Goal: Information Seeking & Learning: Learn about a topic

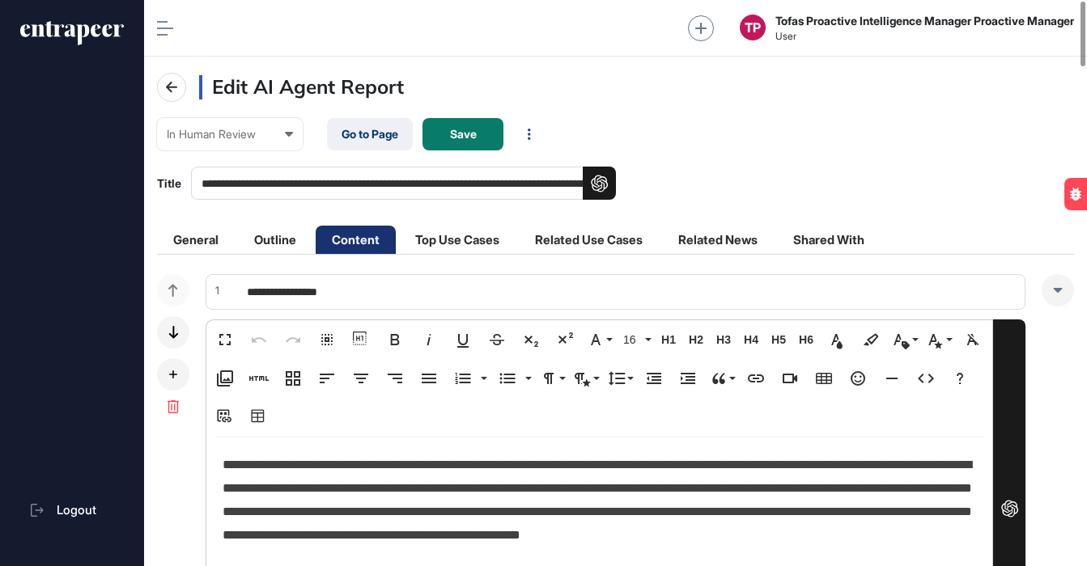
scroll to position [1, 1]
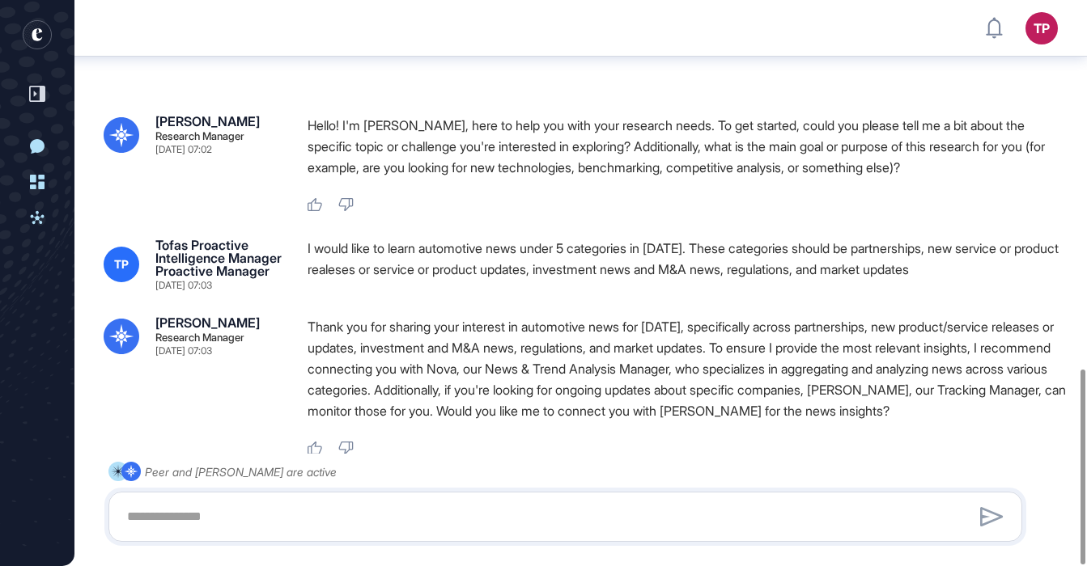
scroll to position [1071, 0]
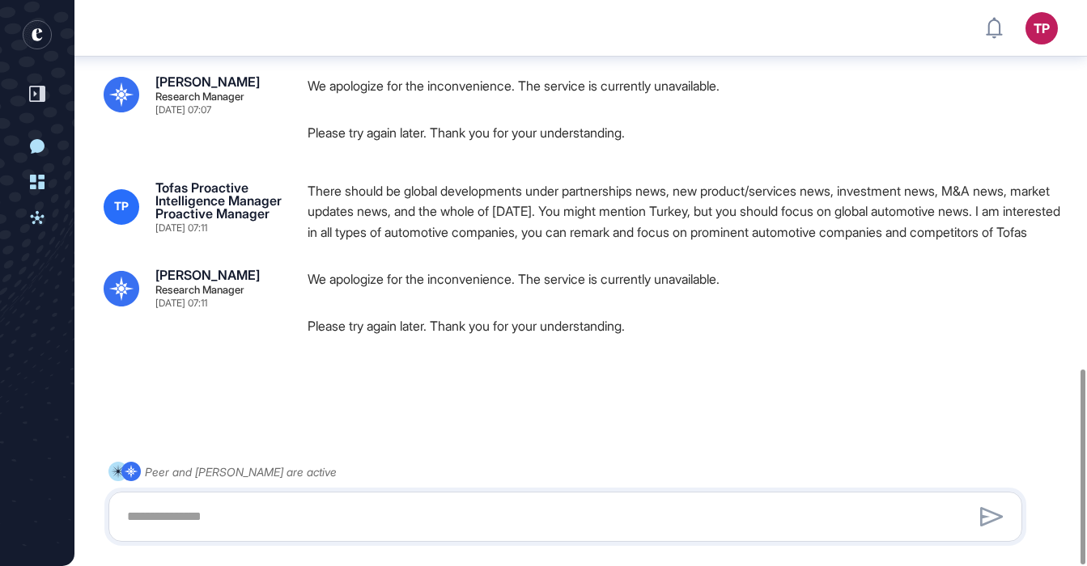
drag, startPoint x: 45, startPoint y: 39, endPoint x: 73, endPoint y: 52, distance: 31.1
click at [44, 39] on rect "entrapeer-logo" at bounding box center [37, 34] width 29 height 29
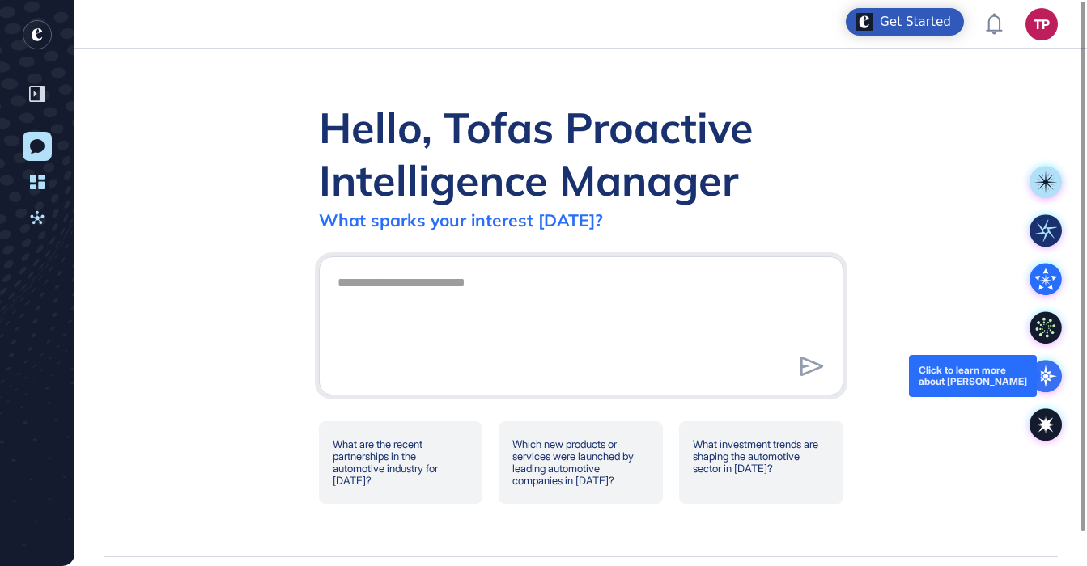
click at [1046, 376] on icon at bounding box center [1046, 377] width 6 height 6
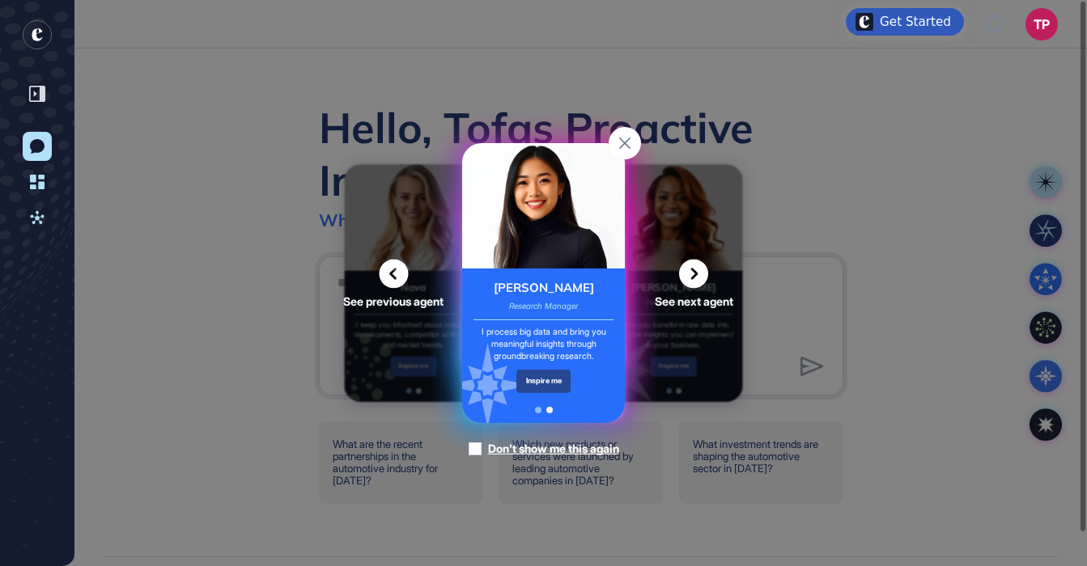
click at [550, 384] on div "Inspire me" at bounding box center [543, 381] width 54 height 23
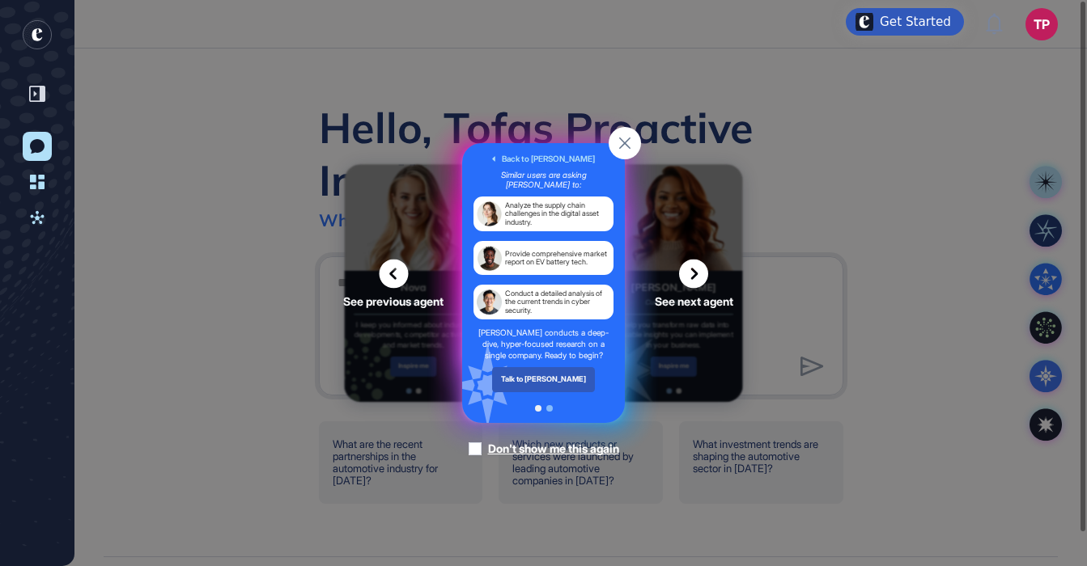
click at [550, 384] on div "Talk to Reese" at bounding box center [544, 379] width 104 height 24
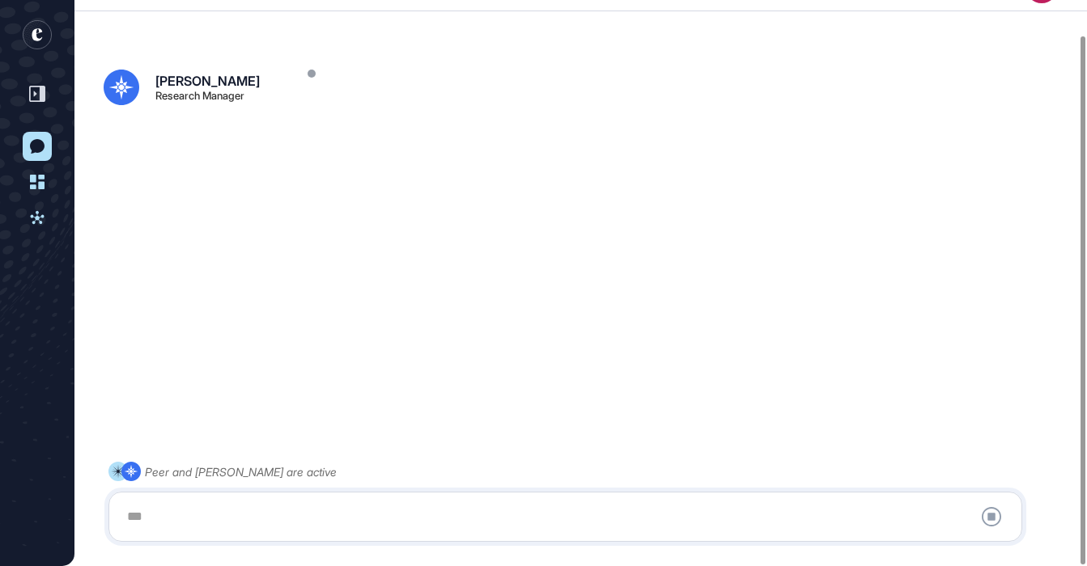
scroll to position [37, 0]
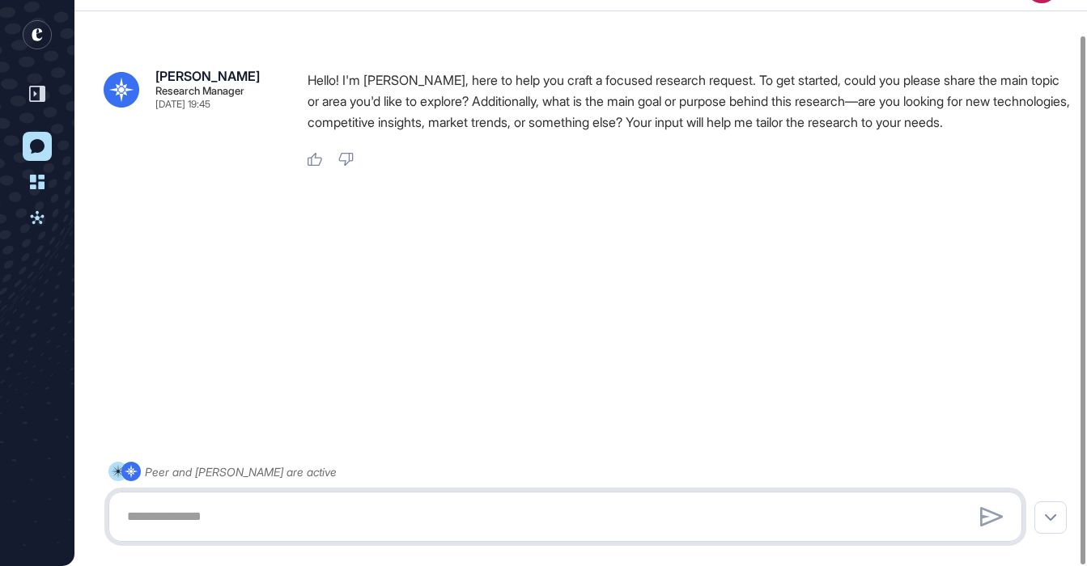
click at [606, 517] on textarea at bounding box center [565, 517] width 896 height 32
paste textarea "**********"
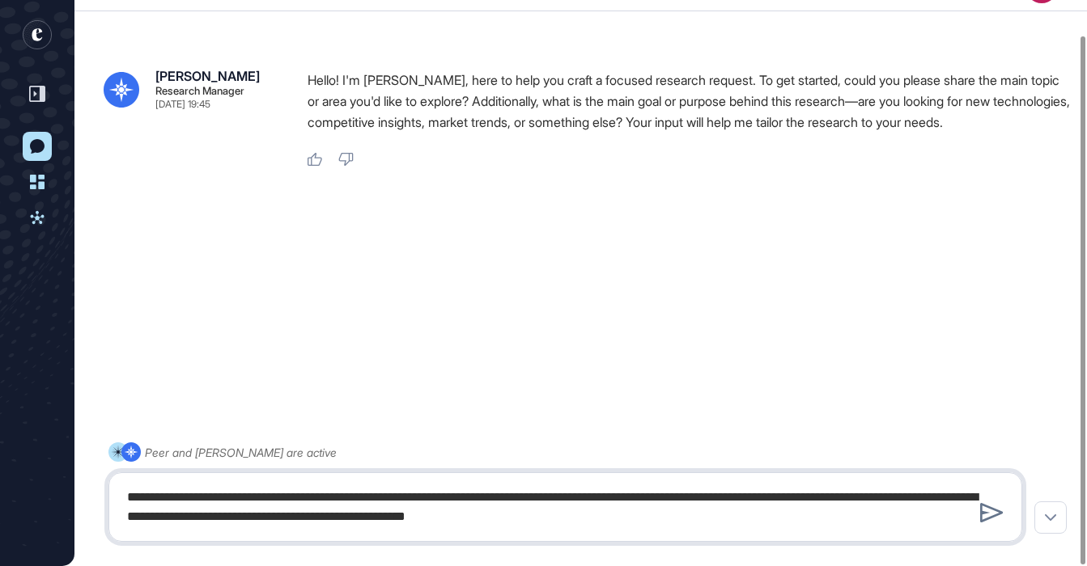
click at [512, 498] on textarea "**********" at bounding box center [565, 508] width 896 height 52
click at [698, 500] on textarea "**********" at bounding box center [565, 508] width 896 height 52
click at [854, 517] on textarea "**********" at bounding box center [565, 508] width 896 height 52
click at [569, 493] on textarea "**********" at bounding box center [565, 508] width 896 height 52
type textarea "**********"
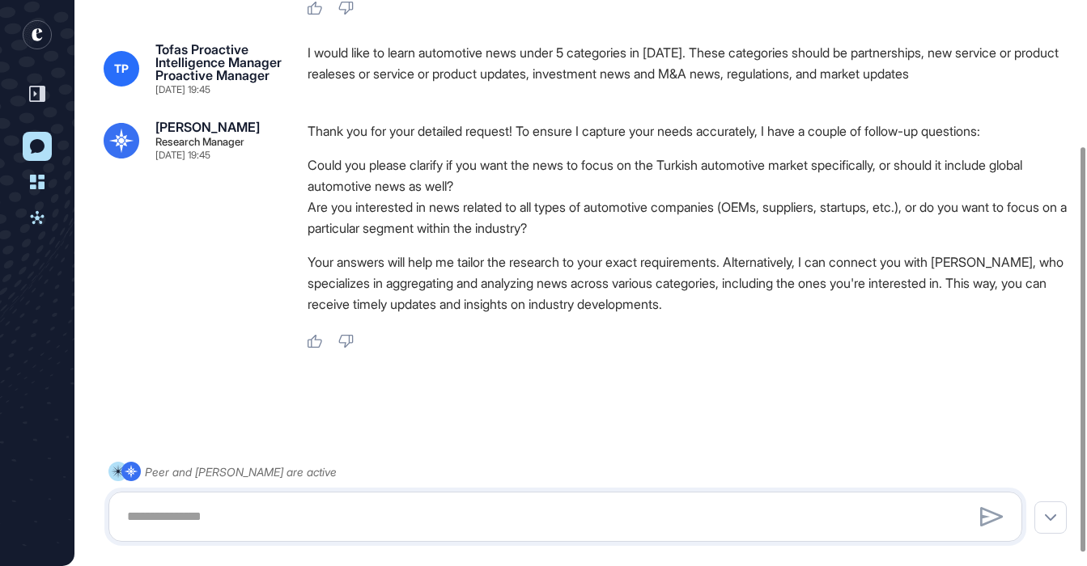
scroll to position [206, 0]
click at [332, 504] on textarea at bounding box center [565, 517] width 896 height 32
paste textarea "**********"
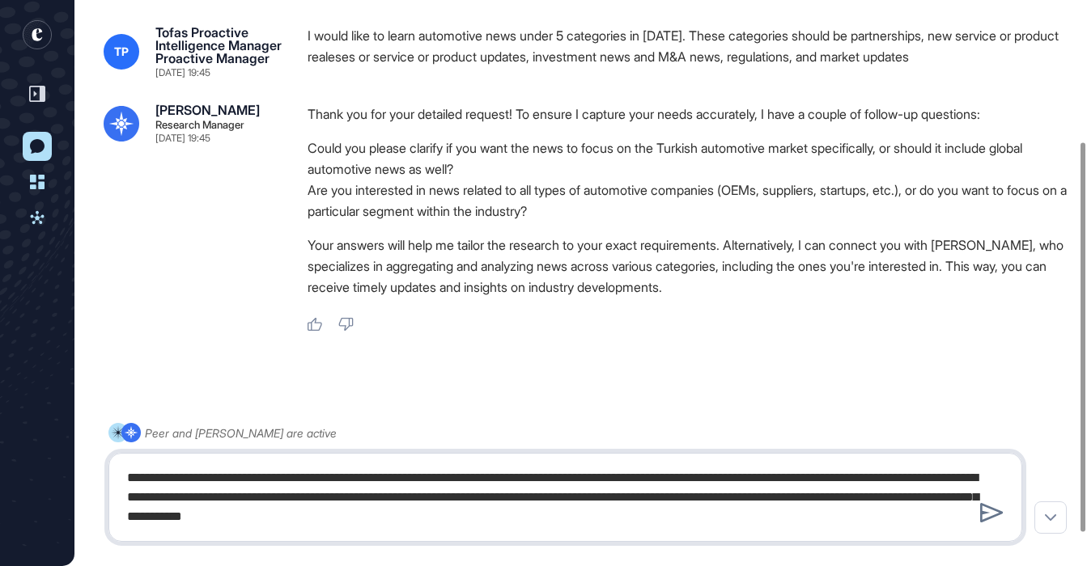
drag, startPoint x: 129, startPoint y: 479, endPoint x: 200, endPoint y: 488, distance: 71.8
click at [129, 479] on textarea "**********" at bounding box center [565, 497] width 896 height 71
click at [449, 502] on textarea "**********" at bounding box center [565, 497] width 896 height 71
type textarea "**********"
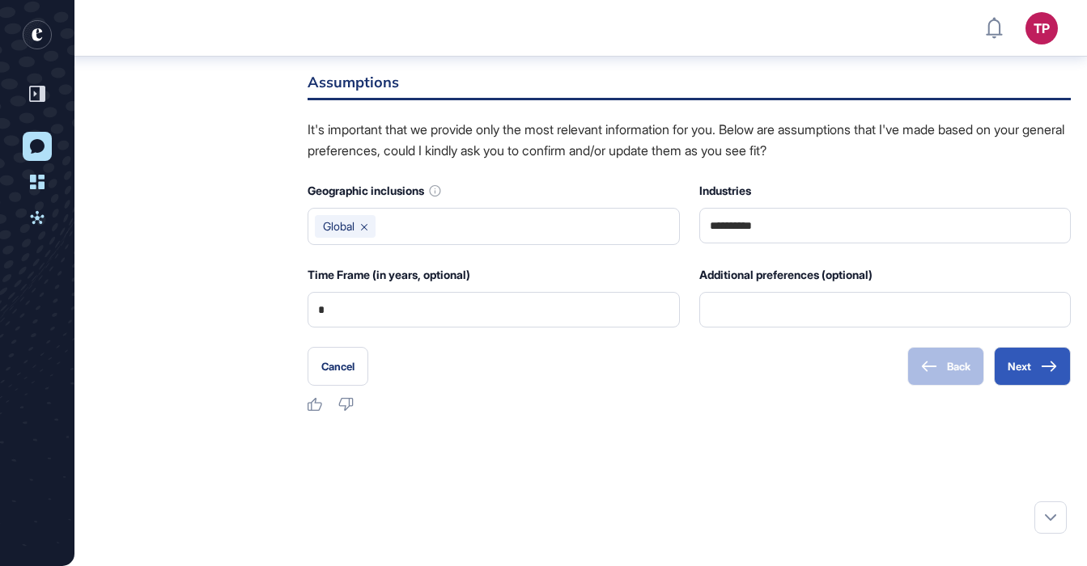
scroll to position [762, 0]
click at [1032, 385] on button "Next" at bounding box center [1032, 365] width 77 height 39
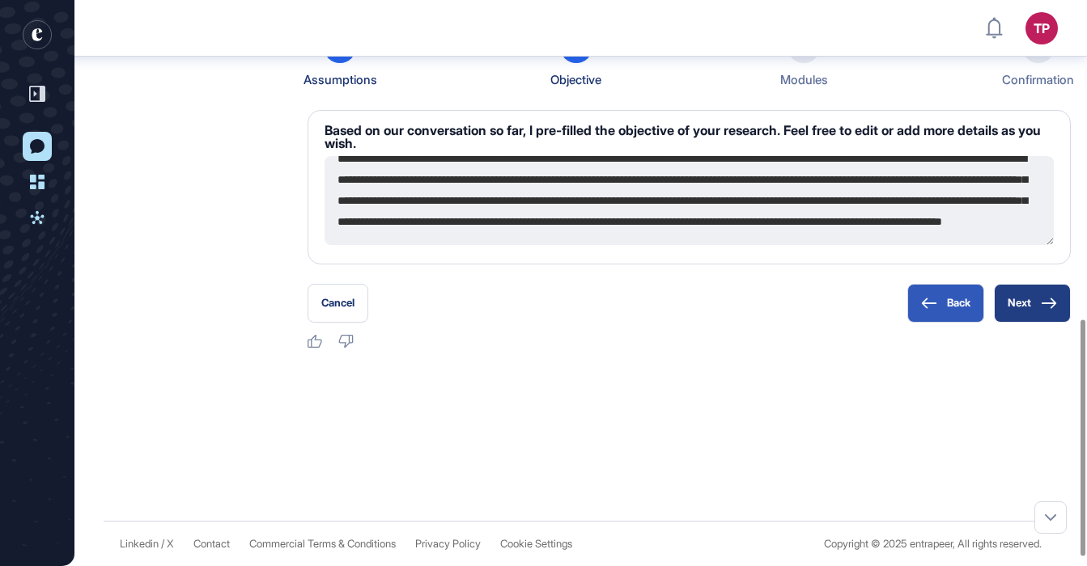
scroll to position [63, 0]
click at [1027, 320] on button "Next" at bounding box center [1032, 303] width 77 height 39
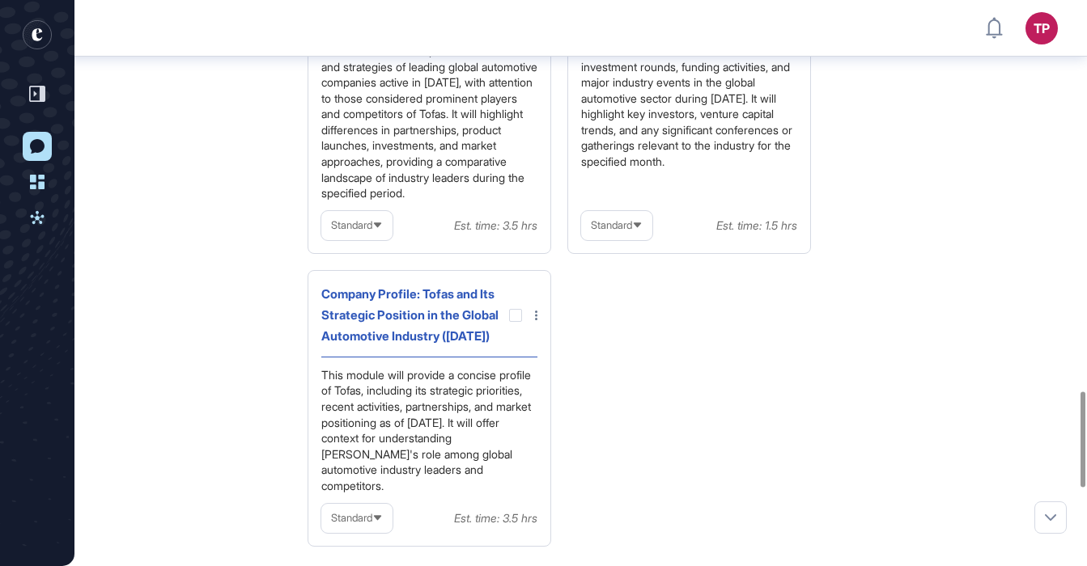
scroll to position [2317, 0]
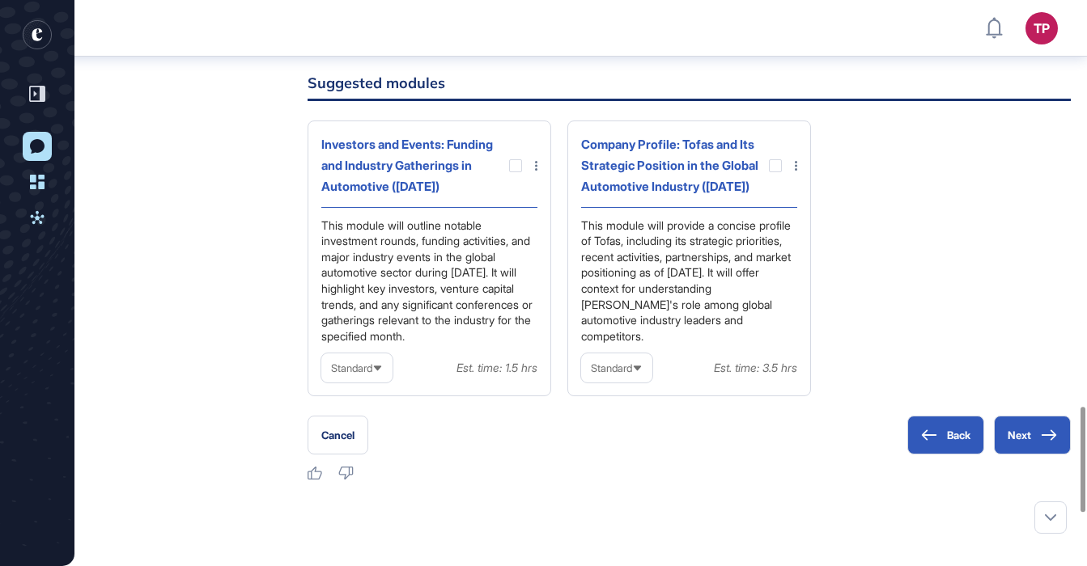
scroll to position [2184, 0]
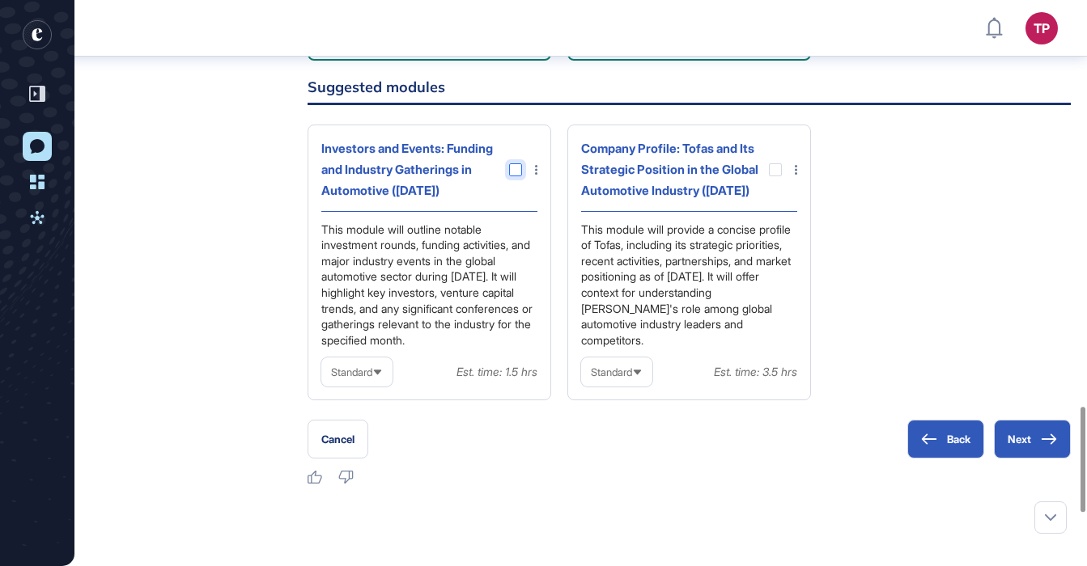
click at [517, 176] on div at bounding box center [515, 169] width 13 height 13
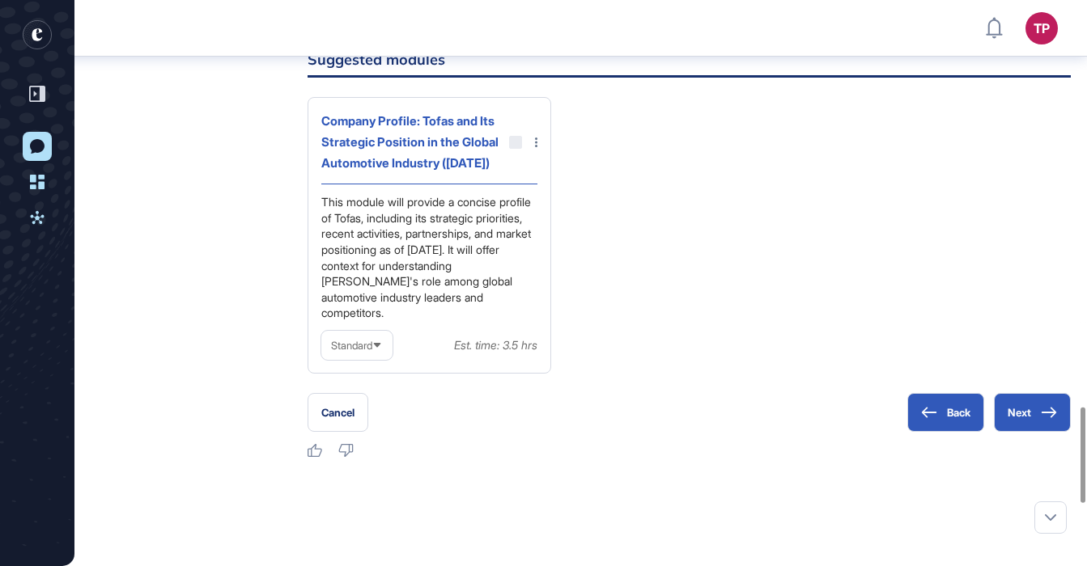
scroll to position [2773, 0]
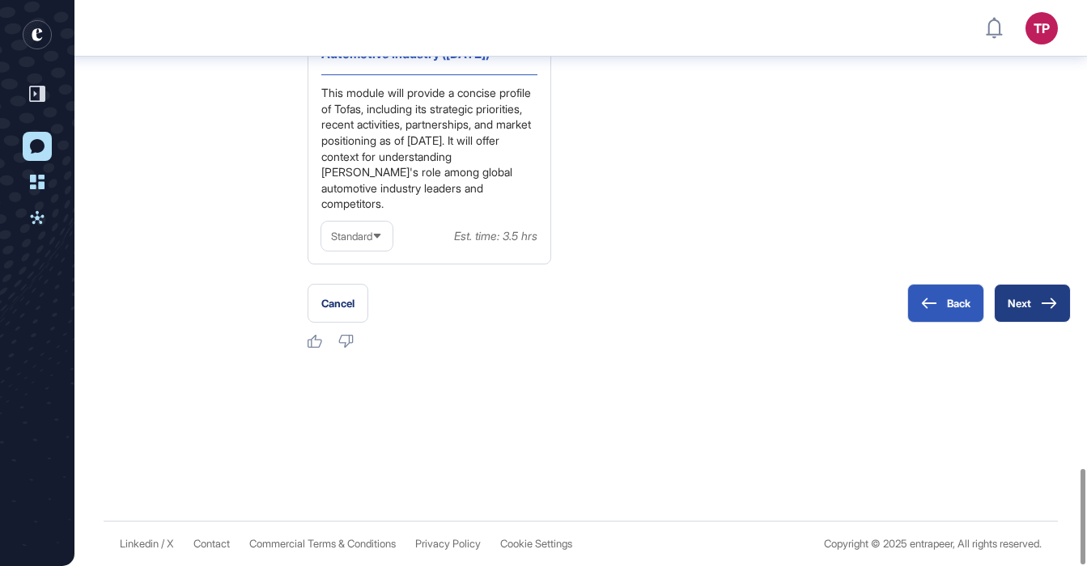
click at [1033, 297] on button "Next" at bounding box center [1032, 303] width 77 height 39
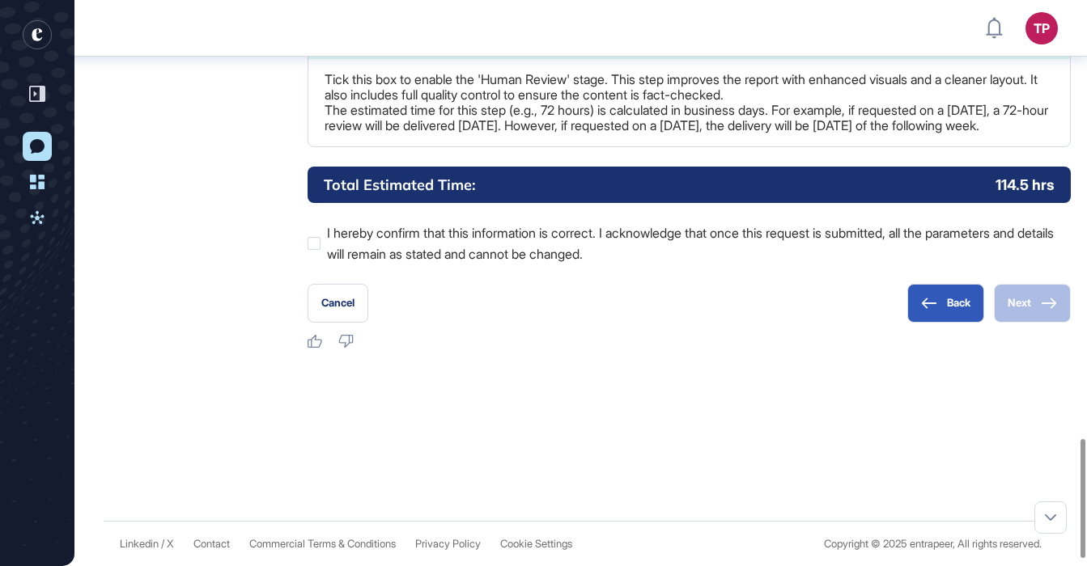
scroll to position [2083, 0]
click at [314, 250] on div at bounding box center [314, 243] width 13 height 13
click at [1035, 323] on button "Next" at bounding box center [1032, 303] width 77 height 39
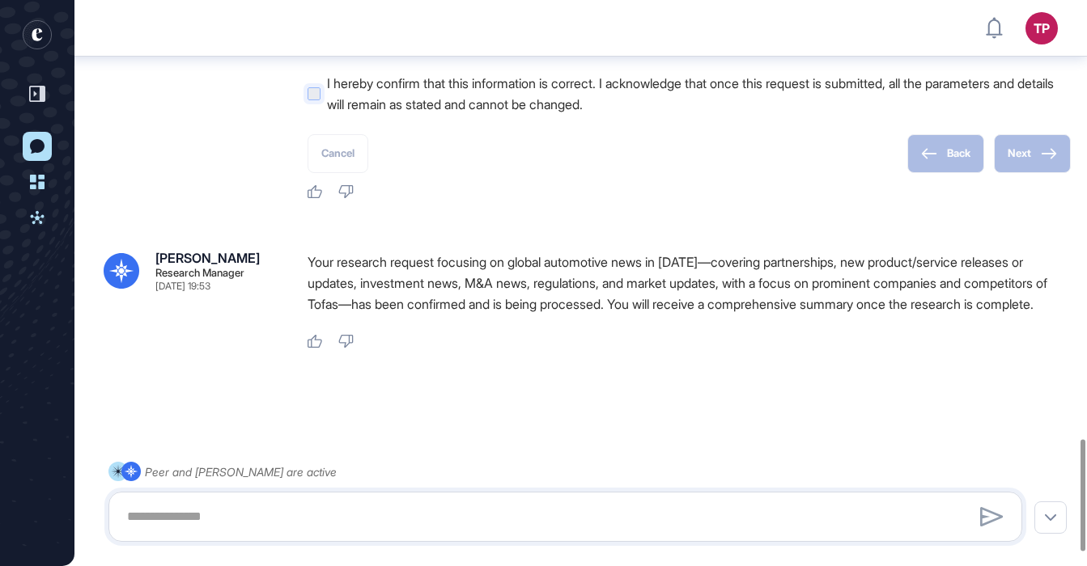
scroll to position [2285, 0]
click at [381, 289] on p "Your research request focusing on global automotive news in August 2025—coverin…" at bounding box center [689, 283] width 763 height 63
drag, startPoint x: 375, startPoint y: 269, endPoint x: 456, endPoint y: 299, distance: 86.6
click at [456, 299] on p "Your research request focusing on global automotive news in August 2025—coverin…" at bounding box center [689, 283] width 763 height 63
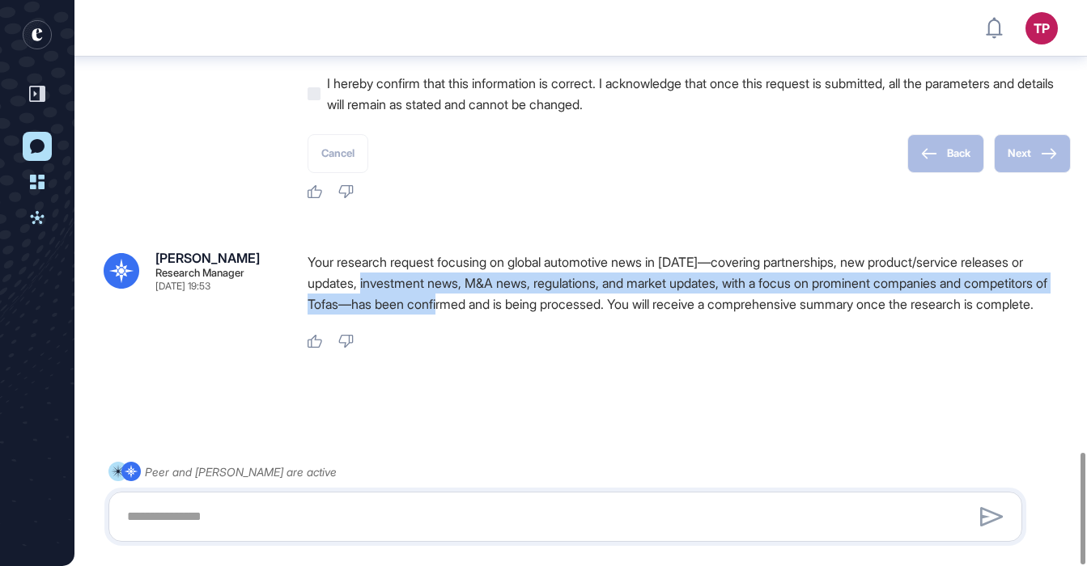
drag, startPoint x: 406, startPoint y: 269, endPoint x: 532, endPoint y: 289, distance: 127.7
click at [532, 289] on p "Your research request focusing on global automotive news in August 2025—coverin…" at bounding box center [689, 283] width 763 height 63
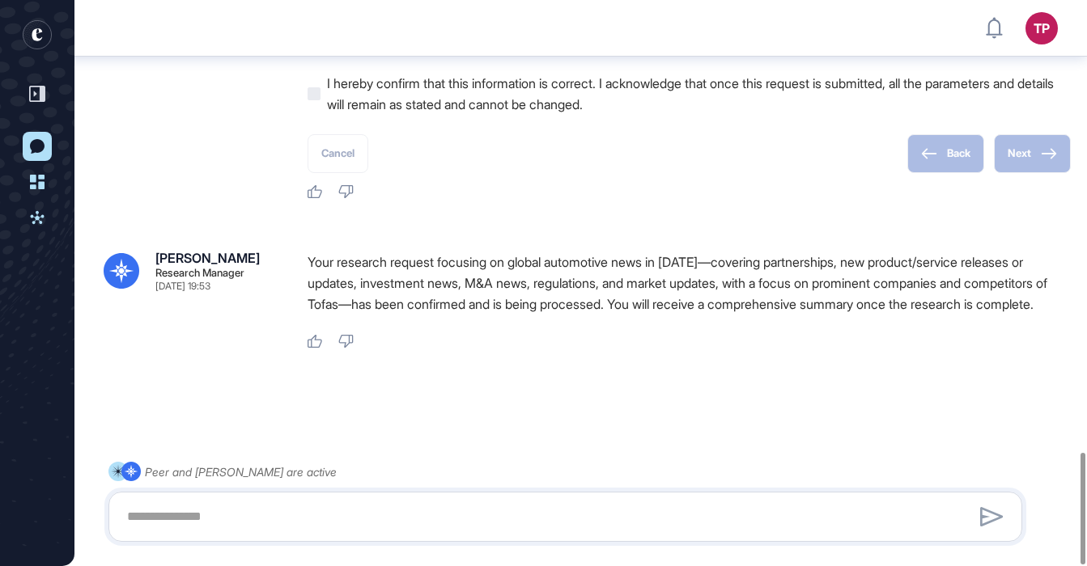
click at [536, 291] on p "Your research request focusing on global automotive news in August 2025—coverin…" at bounding box center [689, 283] width 763 height 63
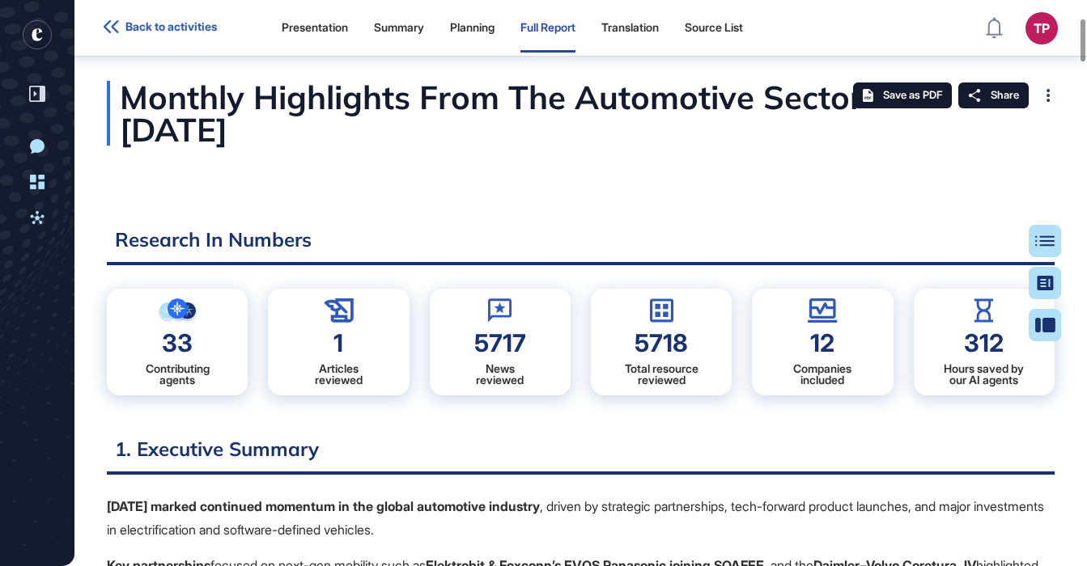
scroll to position [7, 1]
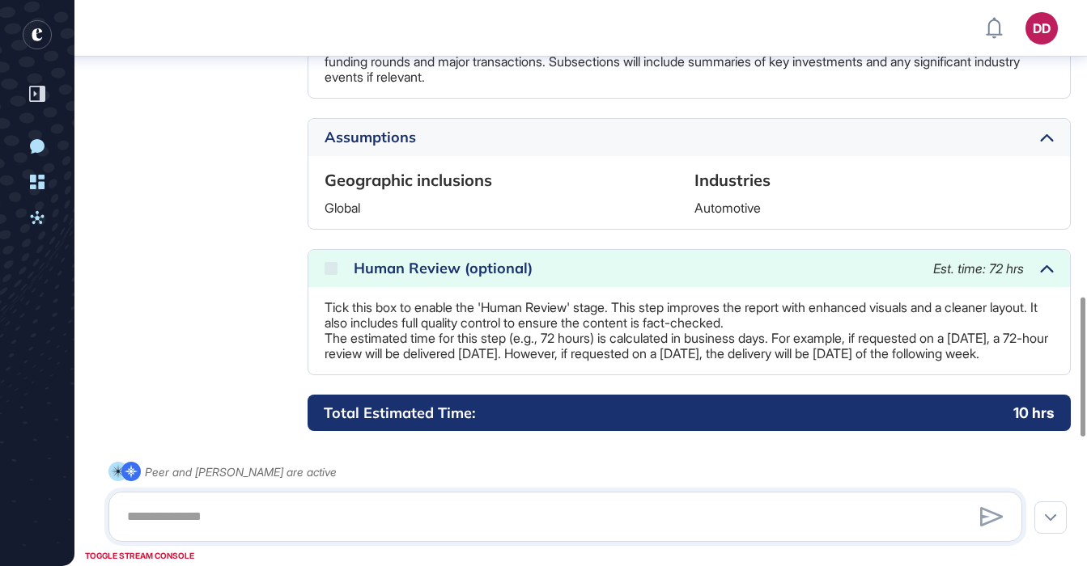
scroll to position [1226, 0]
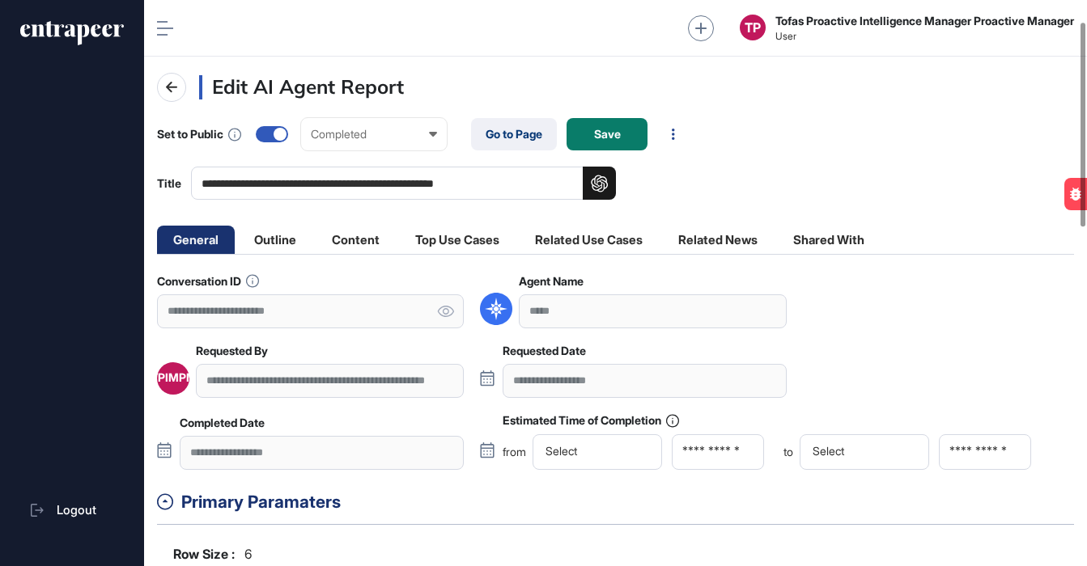
scroll to position [59, 0]
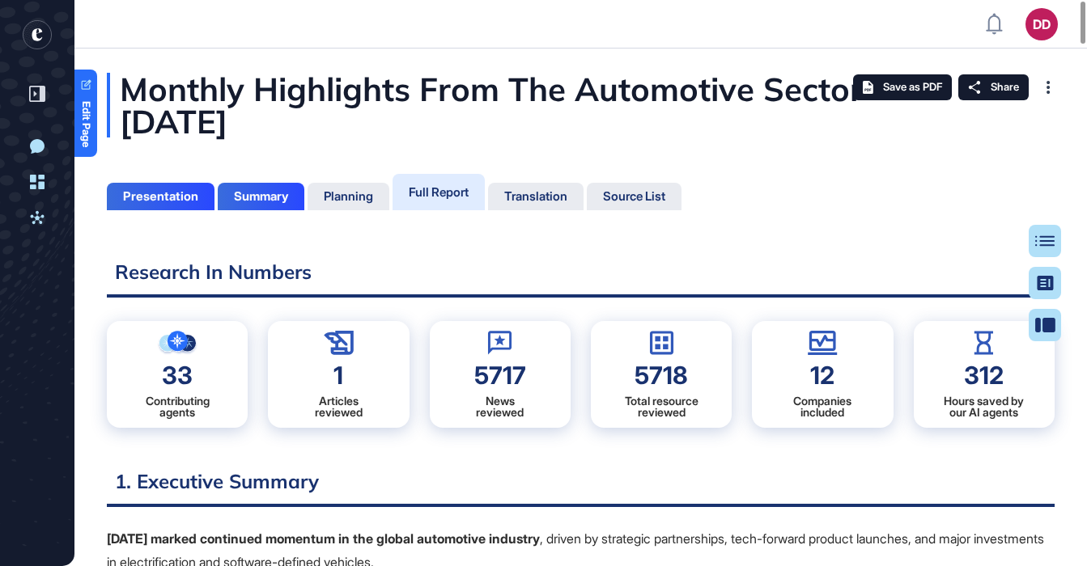
scroll to position [7, 1]
drag, startPoint x: 567, startPoint y: 99, endPoint x: 658, endPoint y: 122, distance: 93.6
click at [659, 121] on div "Monthly Highlights From The Automotive Sector - June 2025" at bounding box center [581, 105] width 948 height 65
click at [658, 122] on div "Monthly Highlights From The Automotive Sector - June 2025" at bounding box center [581, 105] width 948 height 65
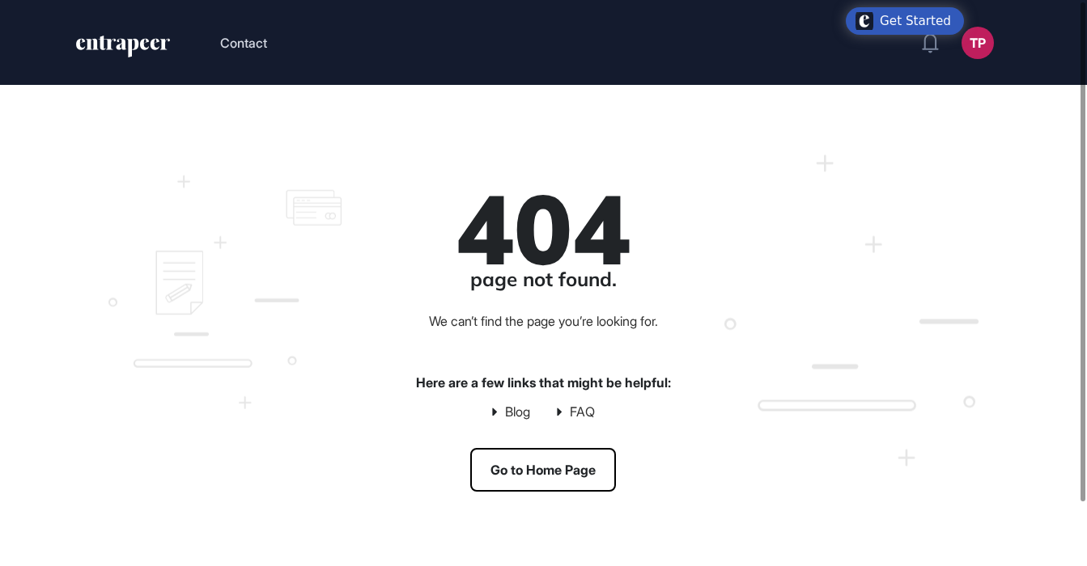
scroll to position [72, 0]
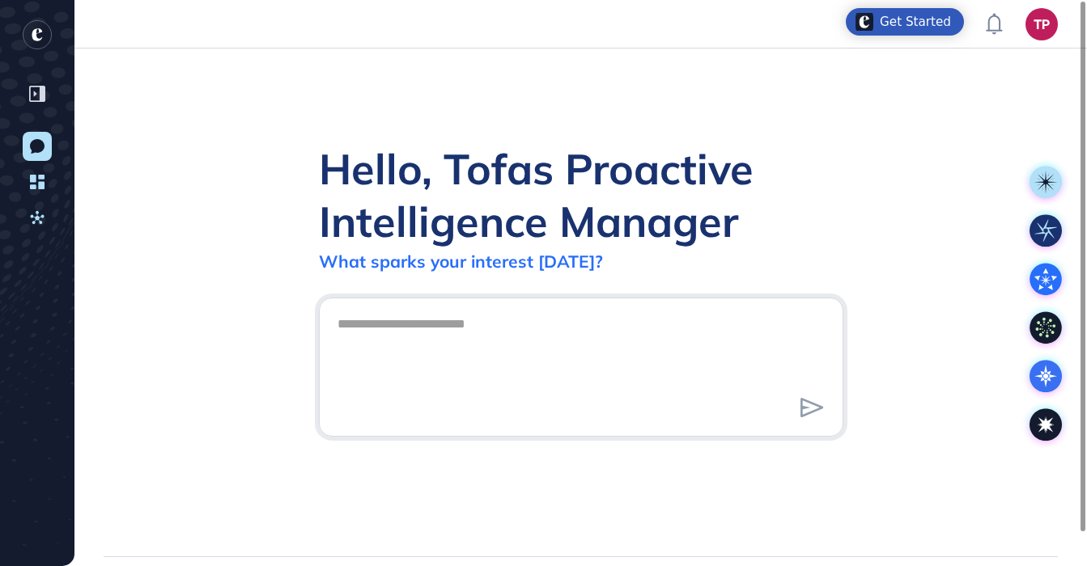
scroll to position [1, 1]
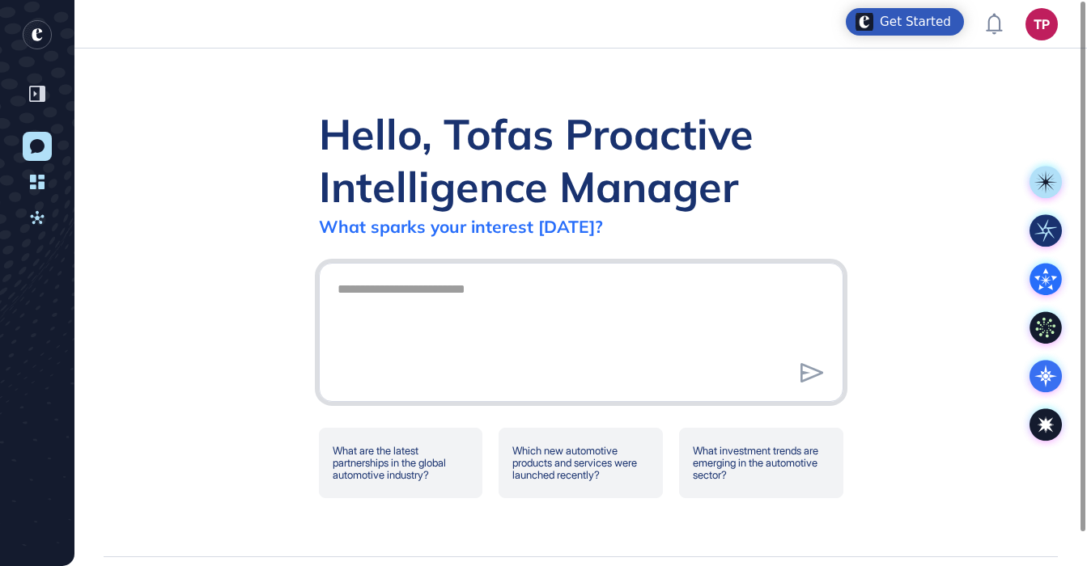
click at [424, 283] on textarea at bounding box center [581, 330] width 507 height 113
click at [39, 39] on icon "entrapeer-logo" at bounding box center [37, 34] width 11 height 13
click at [41, 92] on icon at bounding box center [37, 94] width 16 height 16
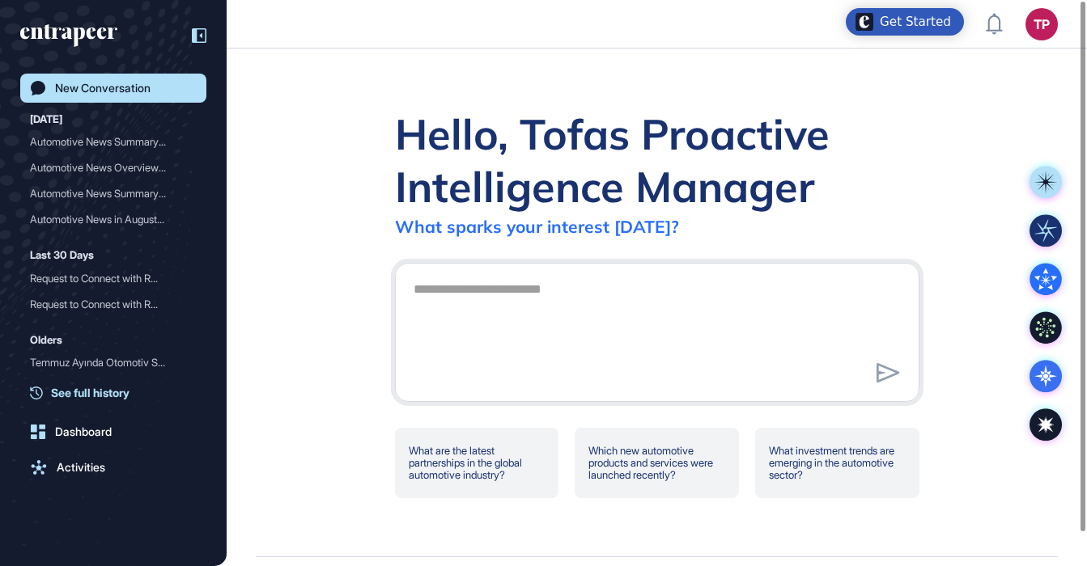
click at [93, 392] on span "See full history" at bounding box center [90, 392] width 78 height 17
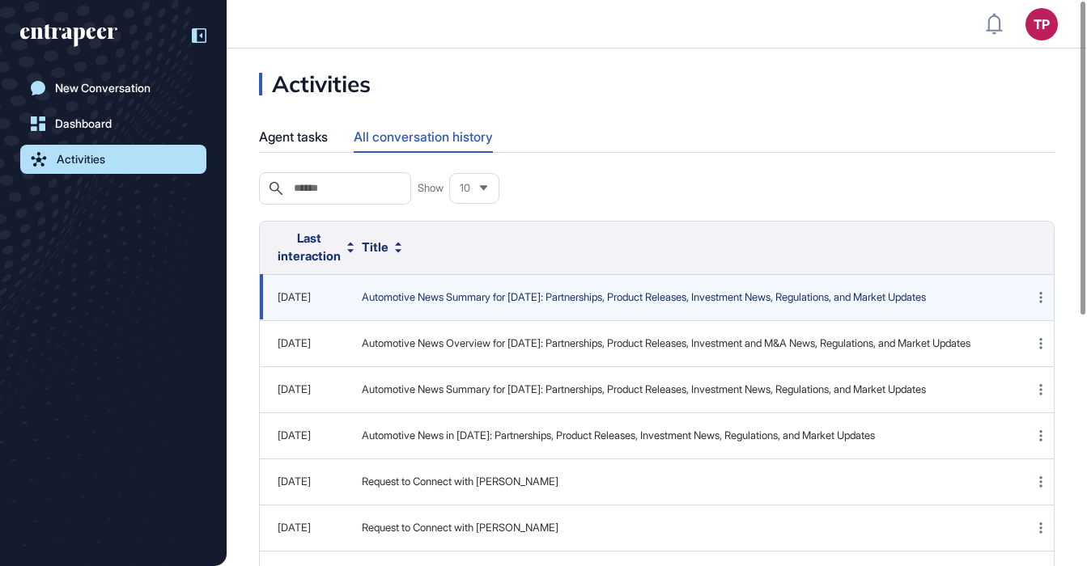
click at [474, 293] on span "Automotive News Summary for August 2025: Partnerships, Product Releases, Invest…" at bounding box center [678, 298] width 632 height 16
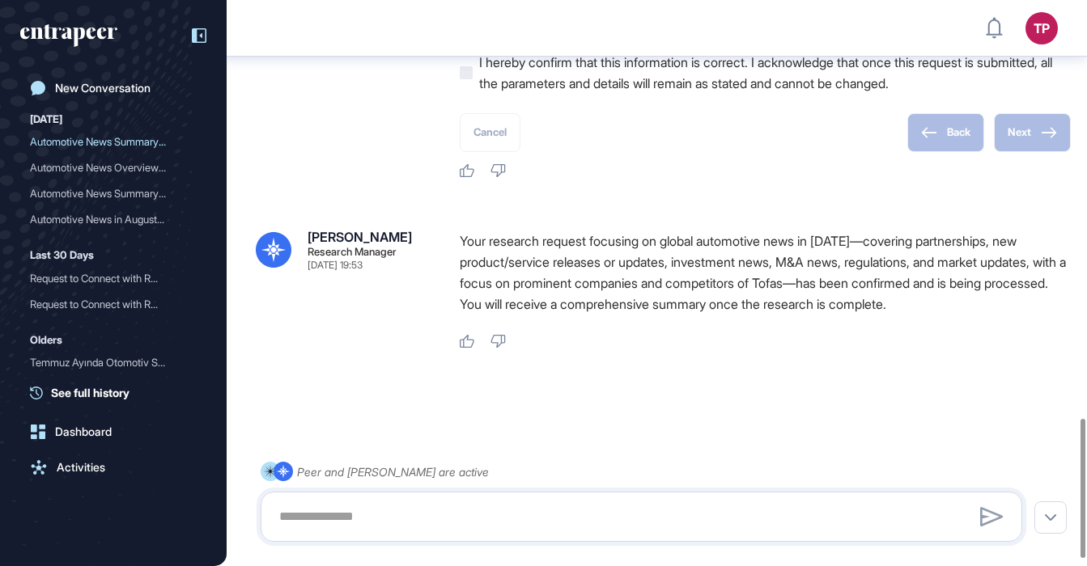
scroll to position [1724, 0]
click at [78, 464] on div "Activities" at bounding box center [81, 467] width 49 height 13
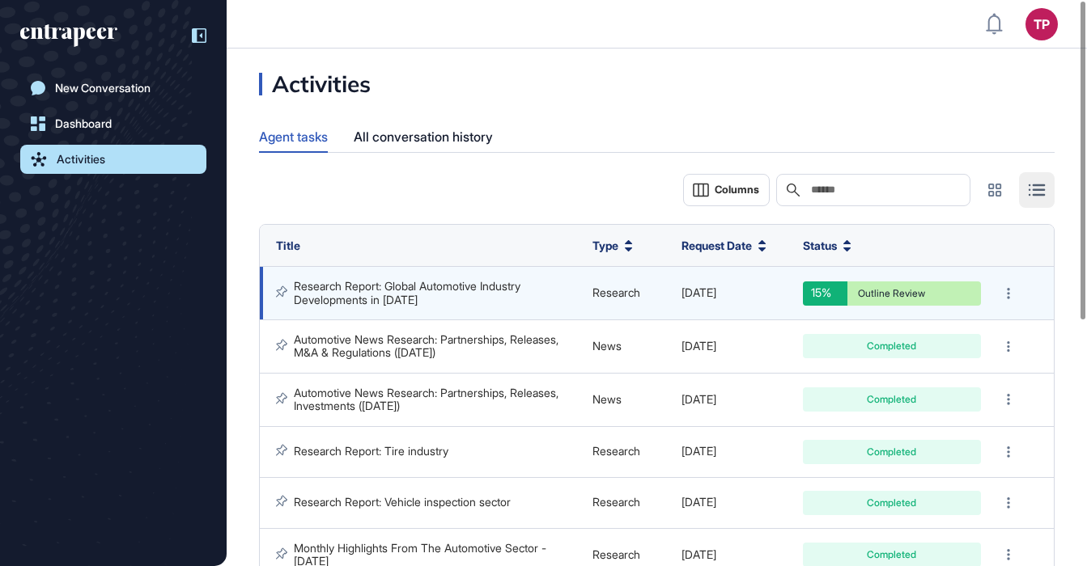
click at [360, 295] on link "Research Report: Global Automotive Industry Developments in August 2025" at bounding box center [409, 292] width 230 height 27
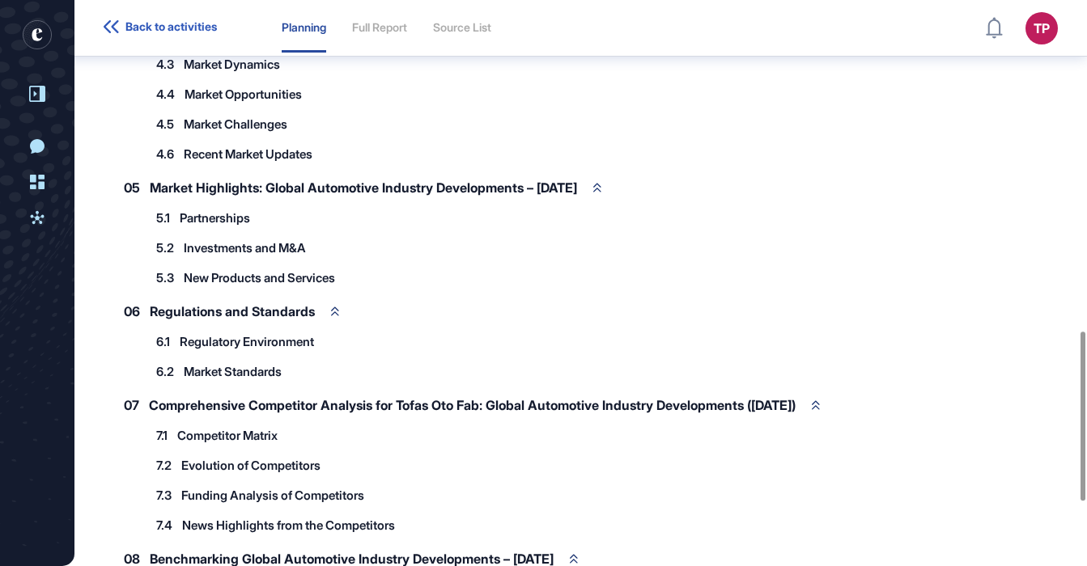
scroll to position [1316, 0]
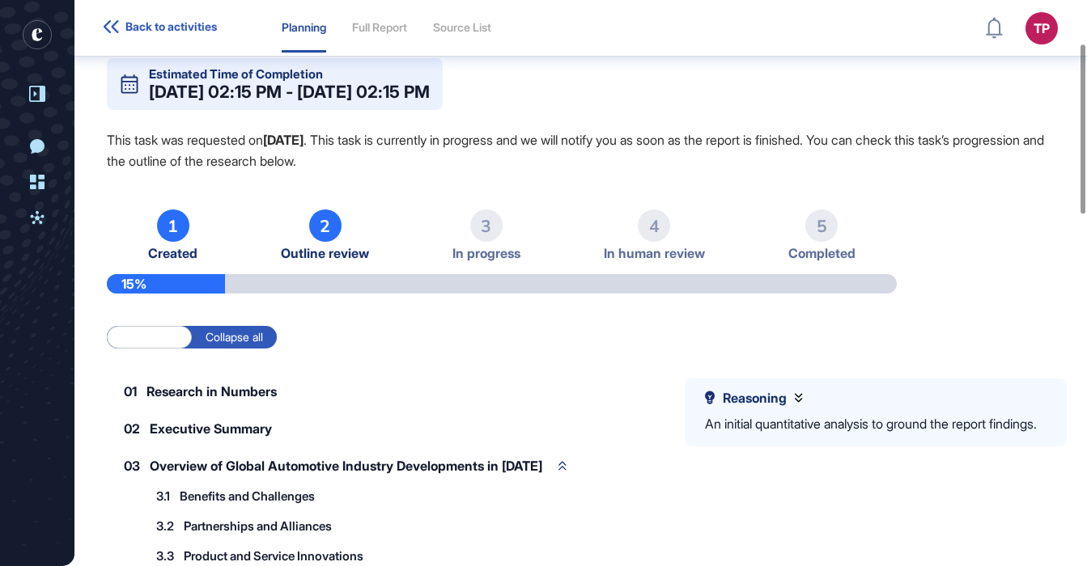
scroll to position [144, 0]
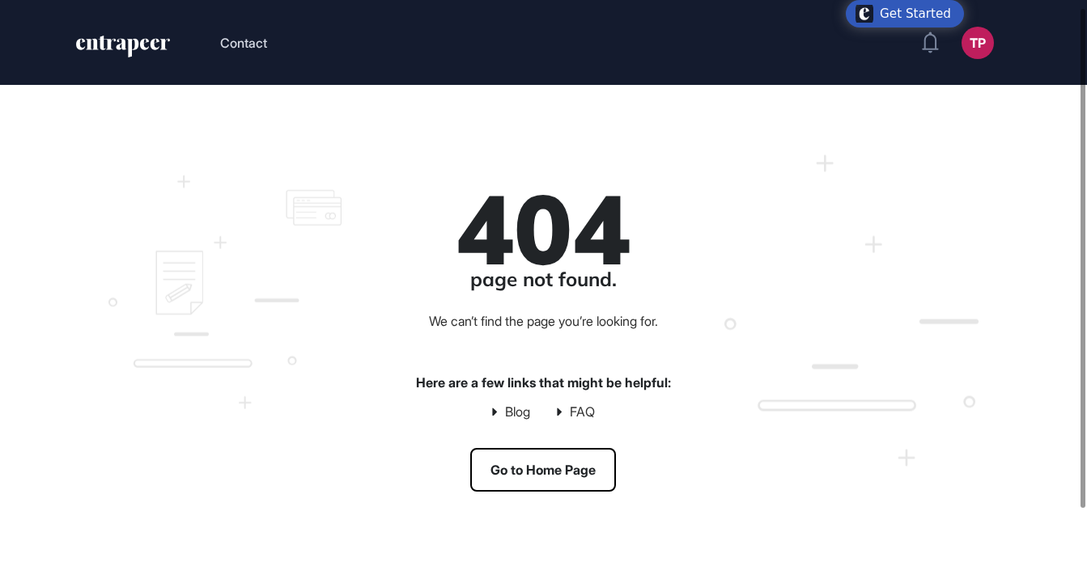
scroll to position [72, 0]
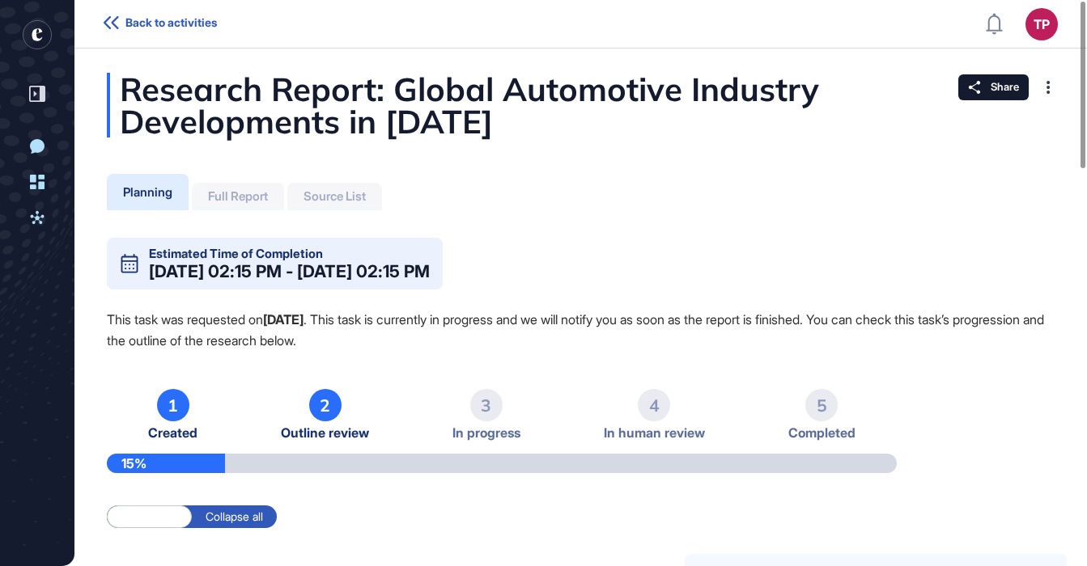
click at [325, 415] on div "2" at bounding box center [325, 405] width 32 height 32
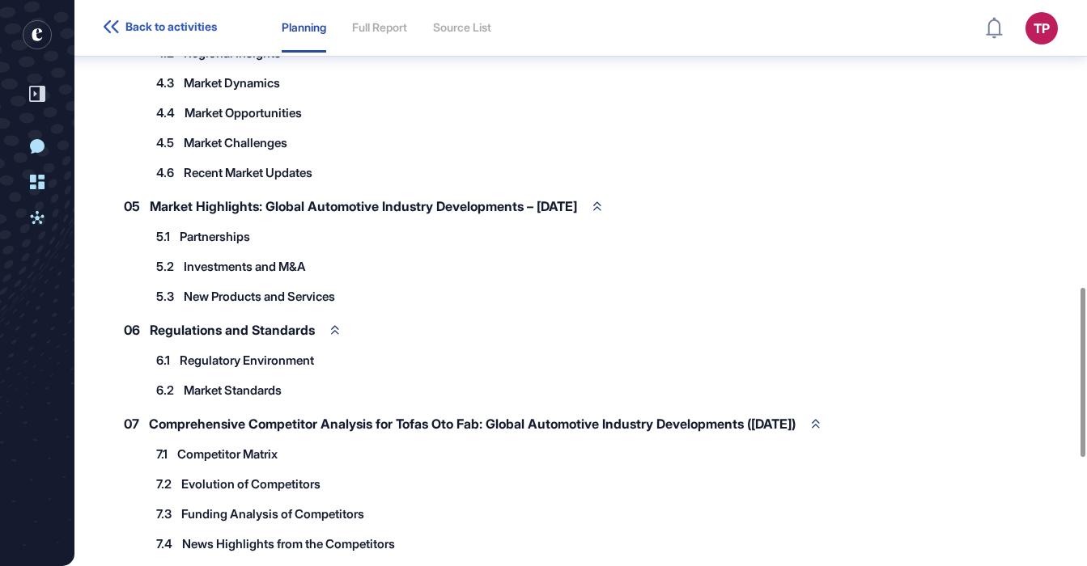
scroll to position [1316, 0]
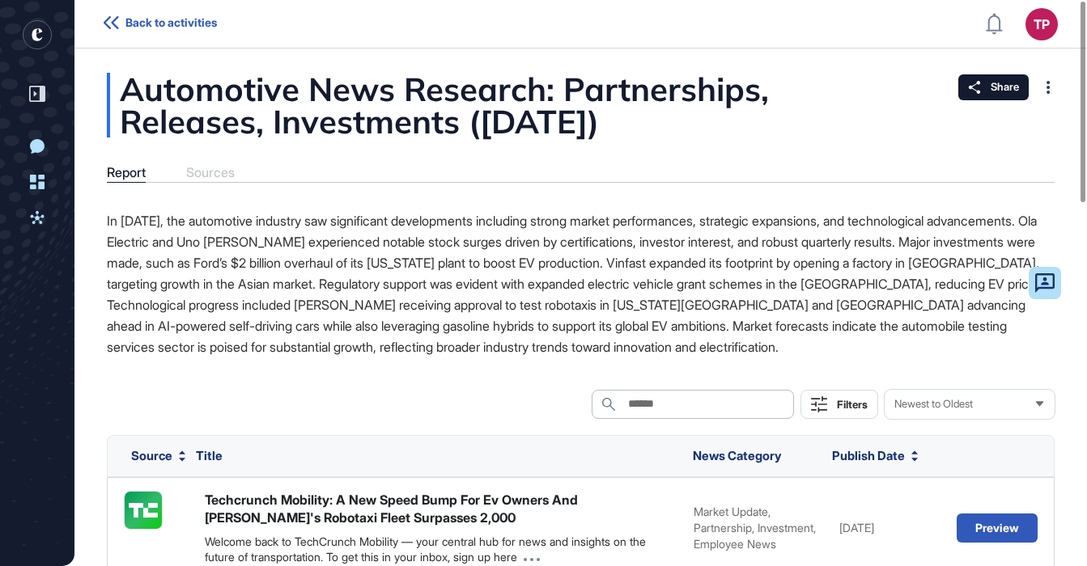
scroll to position [1, 1]
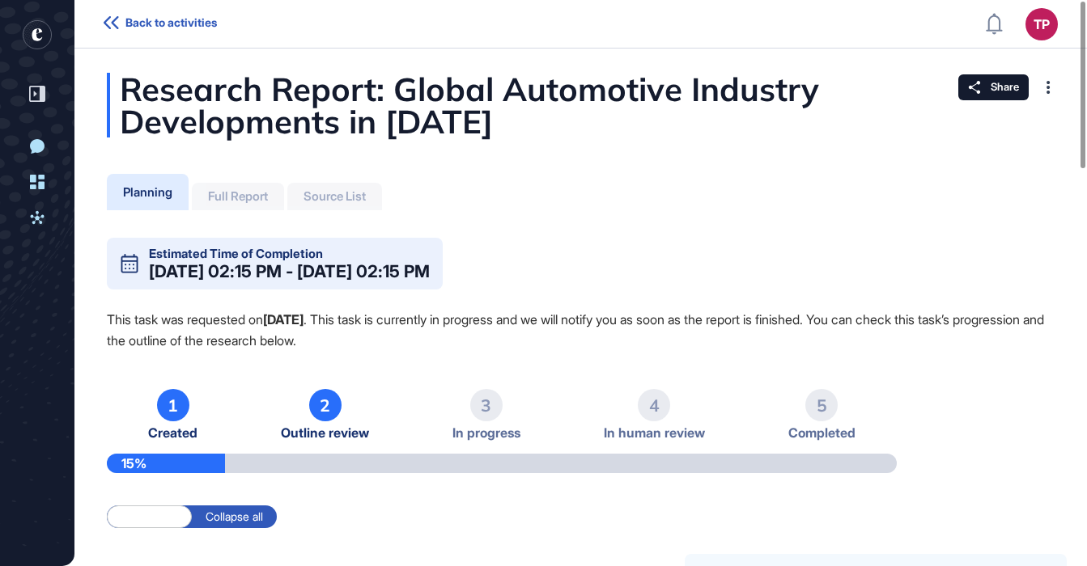
click at [324, 407] on div "2" at bounding box center [325, 405] width 32 height 32
click at [362, 320] on p "This task was requested on Sep 01, 2025 . This task is currently in progress an…" at bounding box center [581, 330] width 948 height 42
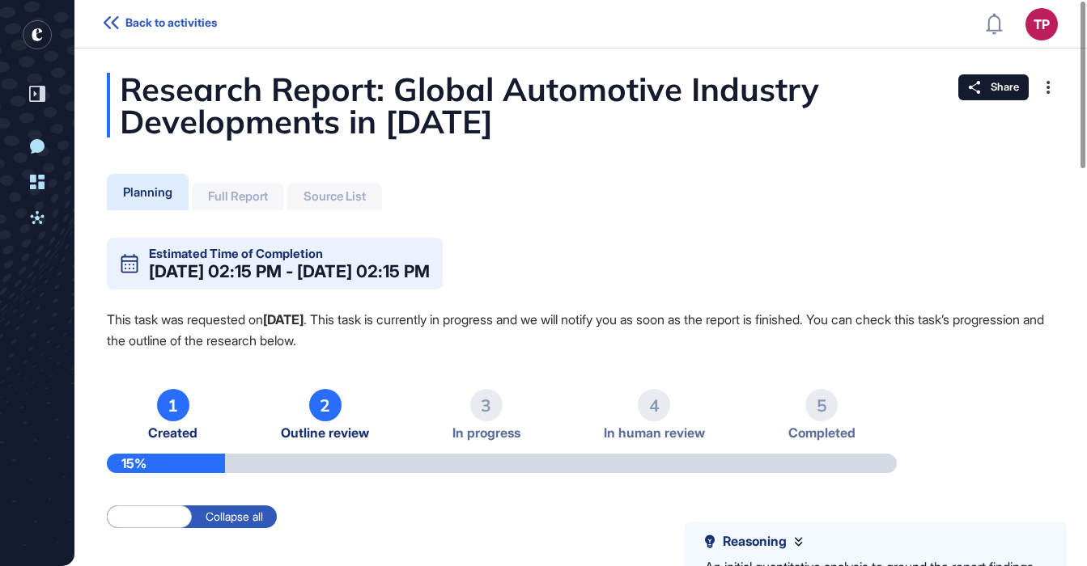
click at [144, 23] on span "Back to activities" at bounding box center [170, 22] width 91 height 13
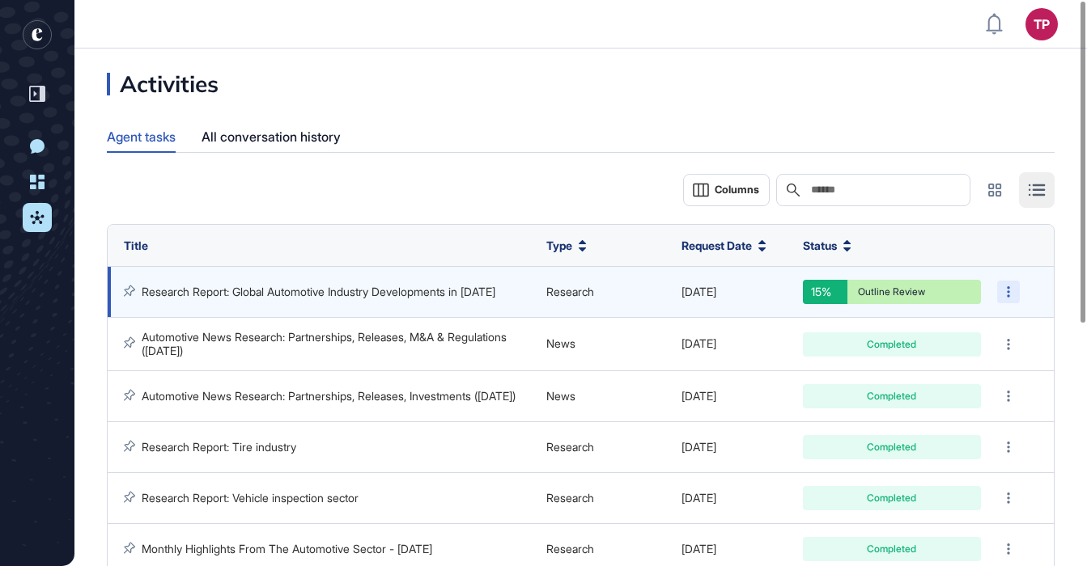
click at [1011, 296] on div at bounding box center [1008, 292] width 23 height 23
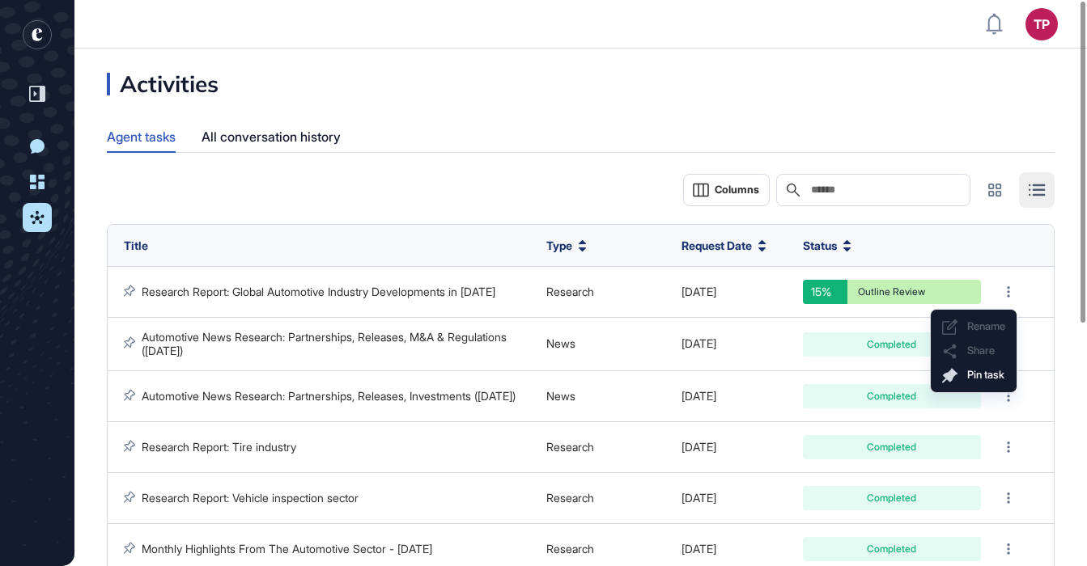
click at [537, 146] on div "Agent tasks All conversation history" at bounding box center [581, 137] width 948 height 32
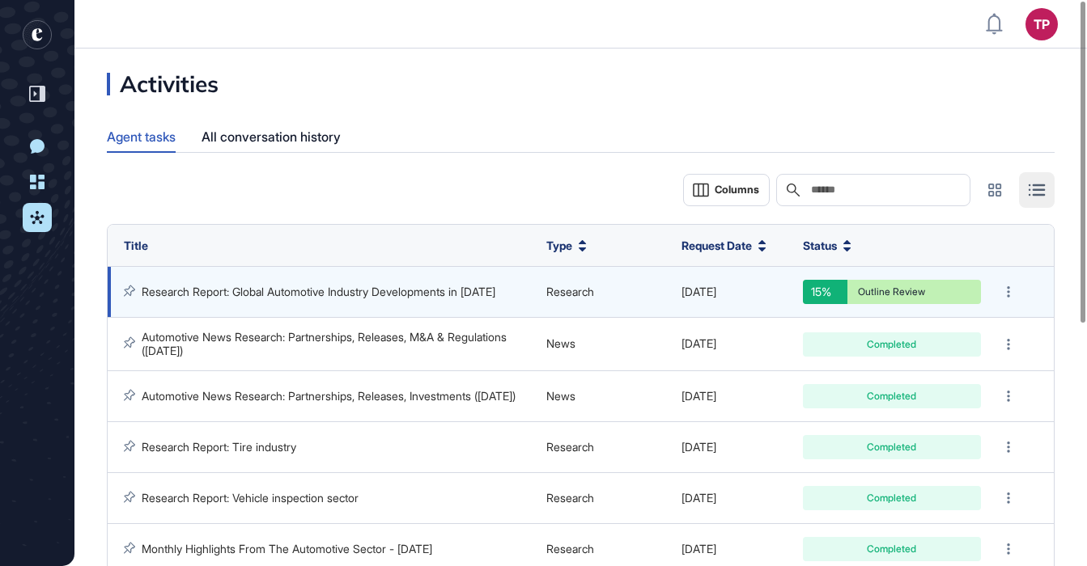
click at [250, 287] on link "Research Report: Global Automotive Industry Developments in [DATE]" at bounding box center [319, 292] width 354 height 14
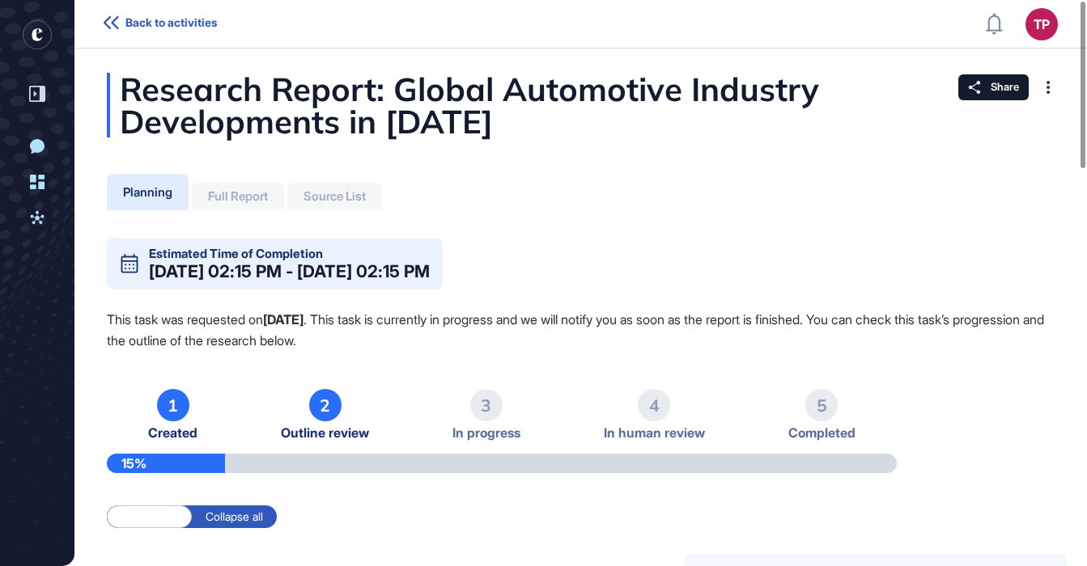
click at [322, 432] on span "Outline review" at bounding box center [325, 433] width 88 height 15
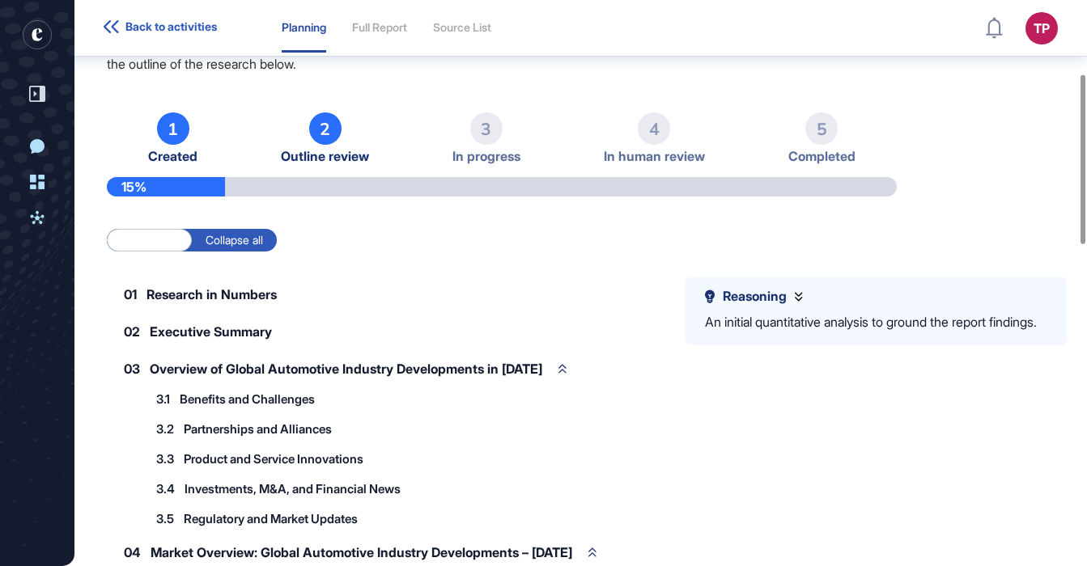
scroll to position [245, 0]
click at [802, 298] on icon at bounding box center [798, 296] width 7 height 9
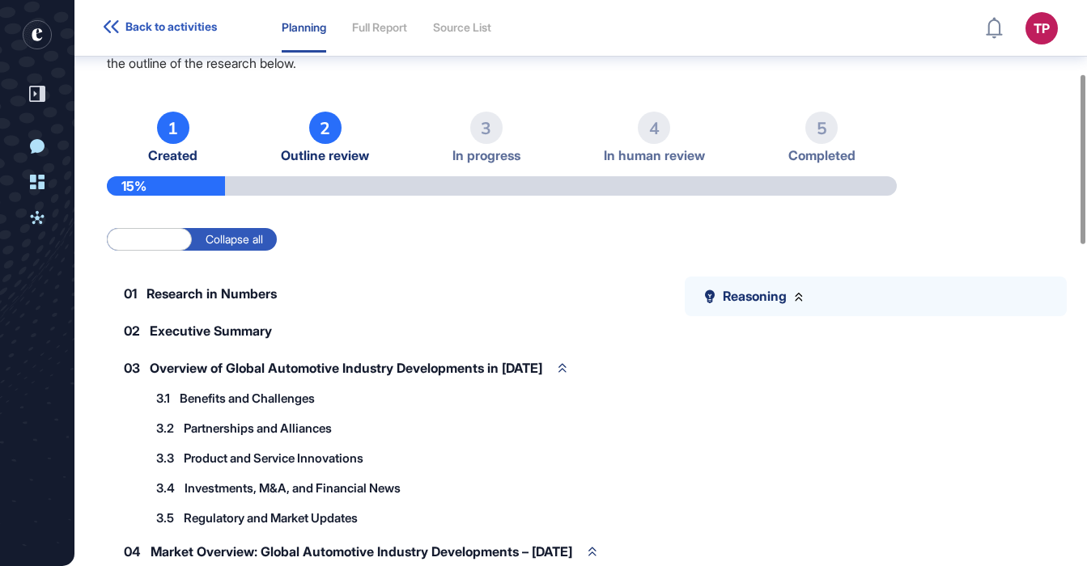
click at [801, 297] on icon at bounding box center [798, 296] width 7 height 9
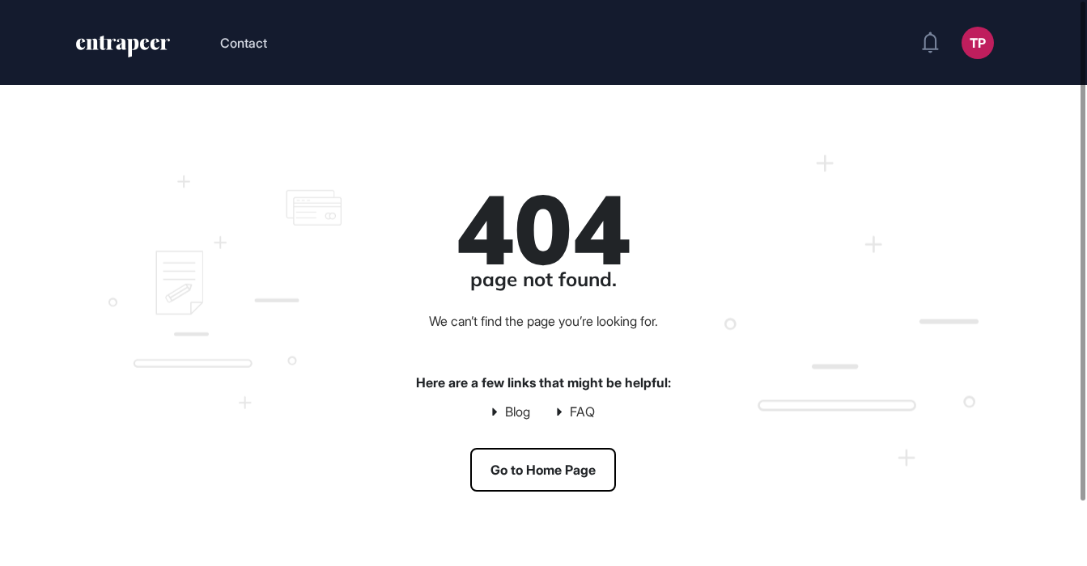
scroll to position [1, 1]
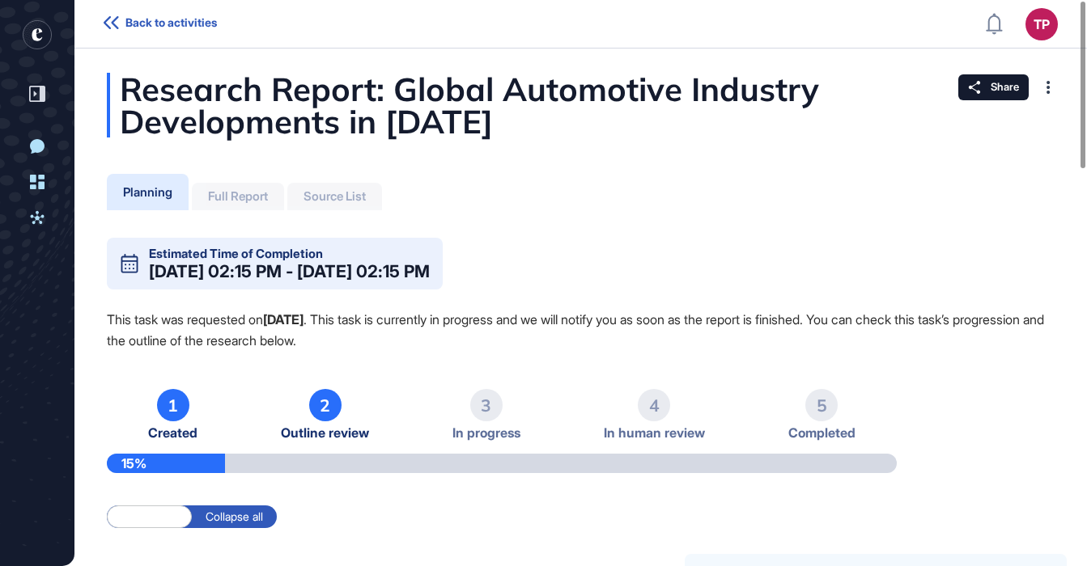
click at [151, 193] on div "Planning" at bounding box center [147, 192] width 49 height 15
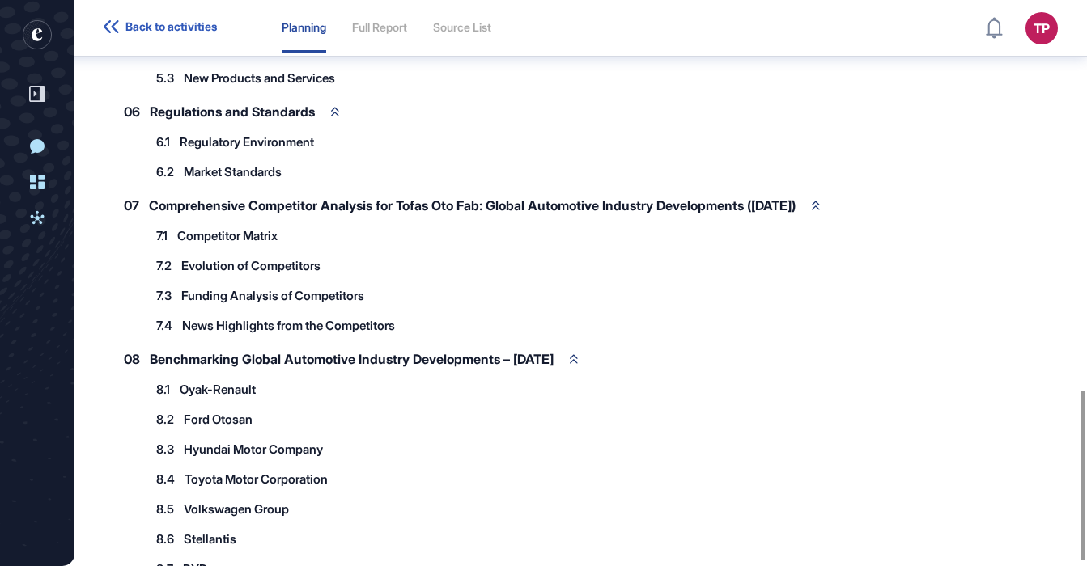
scroll to position [1316, 0]
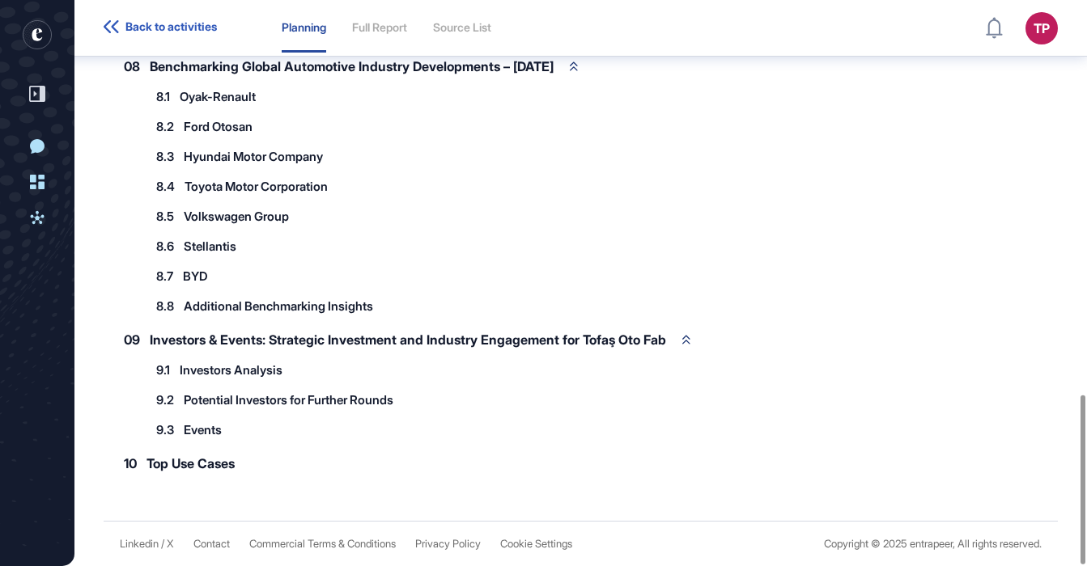
click at [251, 205] on div "8.5 Volkswagen Group" at bounding box center [230, 216] width 167 height 27
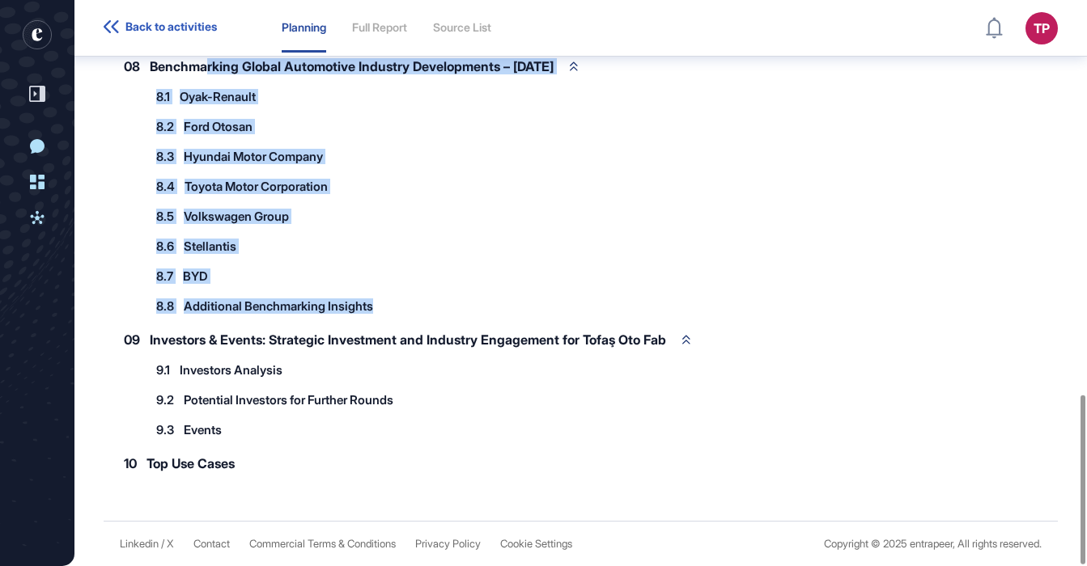
drag, startPoint x: 230, startPoint y: 68, endPoint x: 431, endPoint y: 308, distance: 313.0
click at [431, 308] on div "08 Benchmarking Global Automotive Industry Developments – [DATE] 8.1 Oyak-Renau…" at bounding box center [502, 184] width 790 height 270
click at [433, 308] on div "8.8 Additional Benchmarking Insights" at bounding box center [521, 306] width 749 height 27
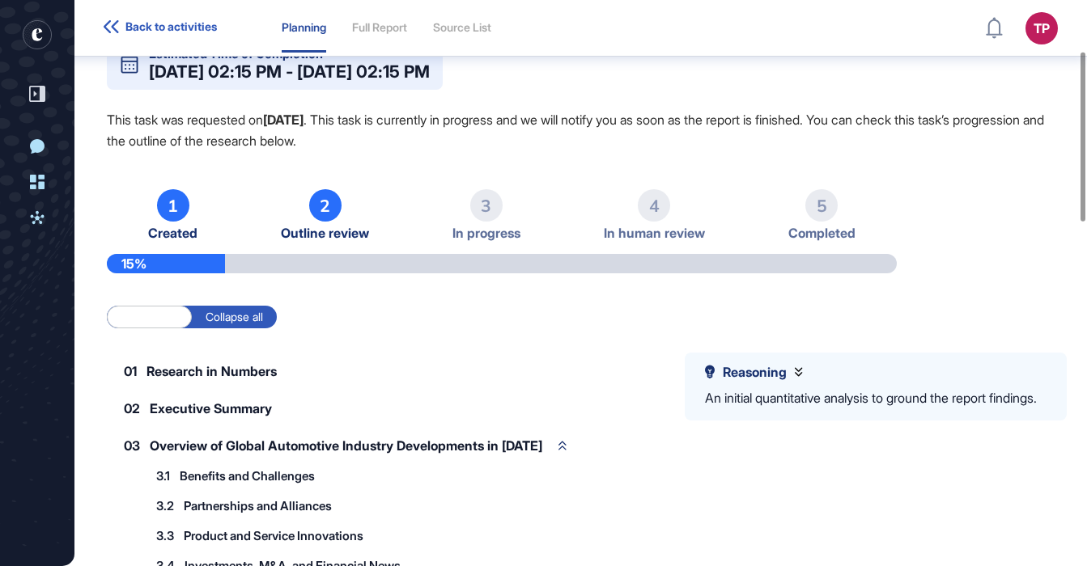
scroll to position [0, 0]
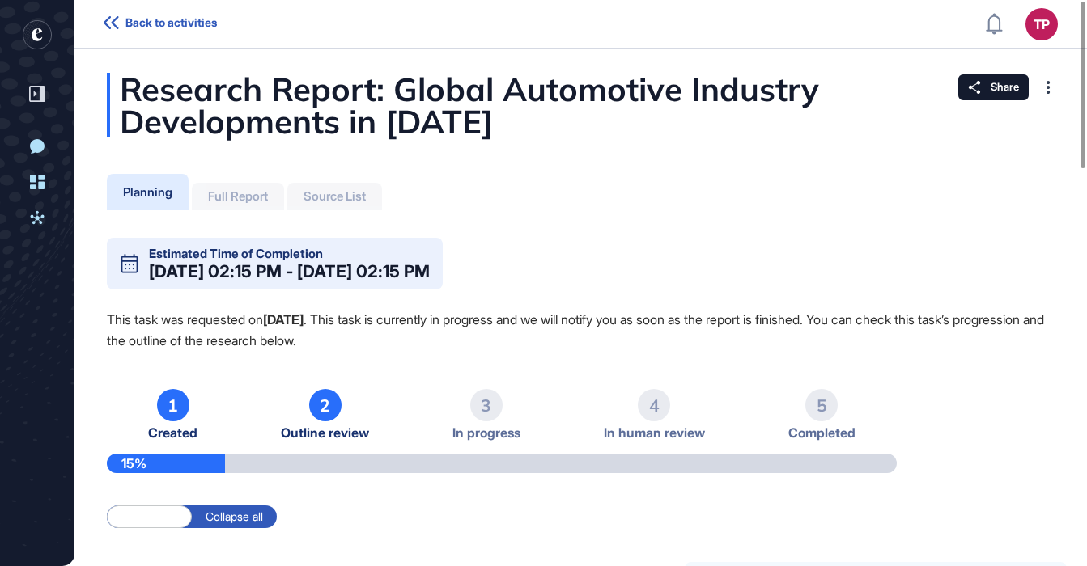
click at [238, 198] on div "Full Report" at bounding box center [238, 196] width 60 height 15
click at [158, 194] on div "Planning" at bounding box center [147, 192] width 49 height 15
drag, startPoint x: 266, startPoint y: 167, endPoint x: 197, endPoint y: 139, distance: 74.1
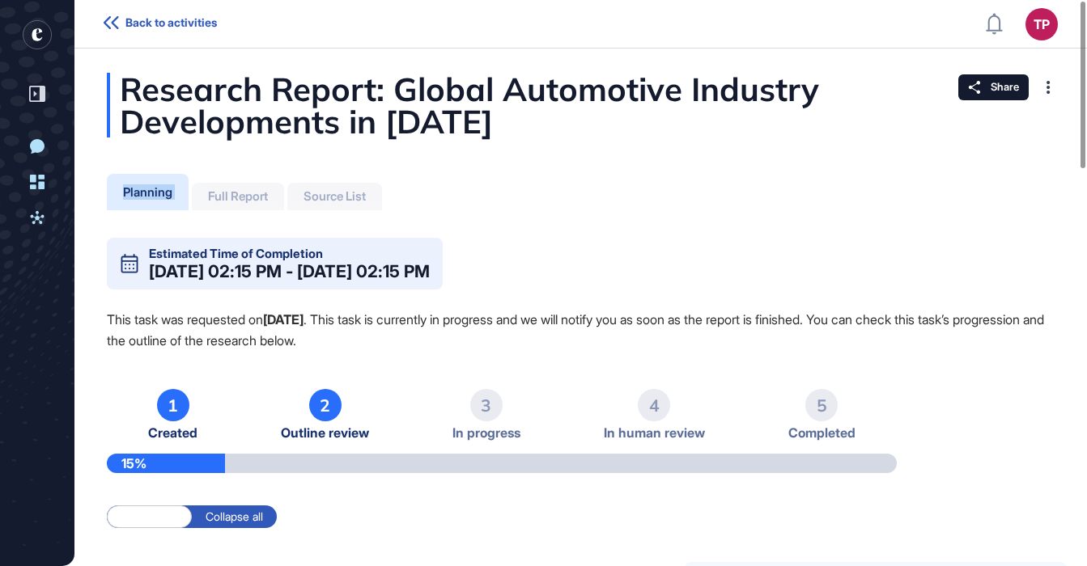
click at [172, 34] on header "Back to activities TP Dashboard Profile My Content Request More Data" at bounding box center [543, 24] width 1087 height 49
click at [176, 27] on span "Back to activities" at bounding box center [170, 22] width 91 height 13
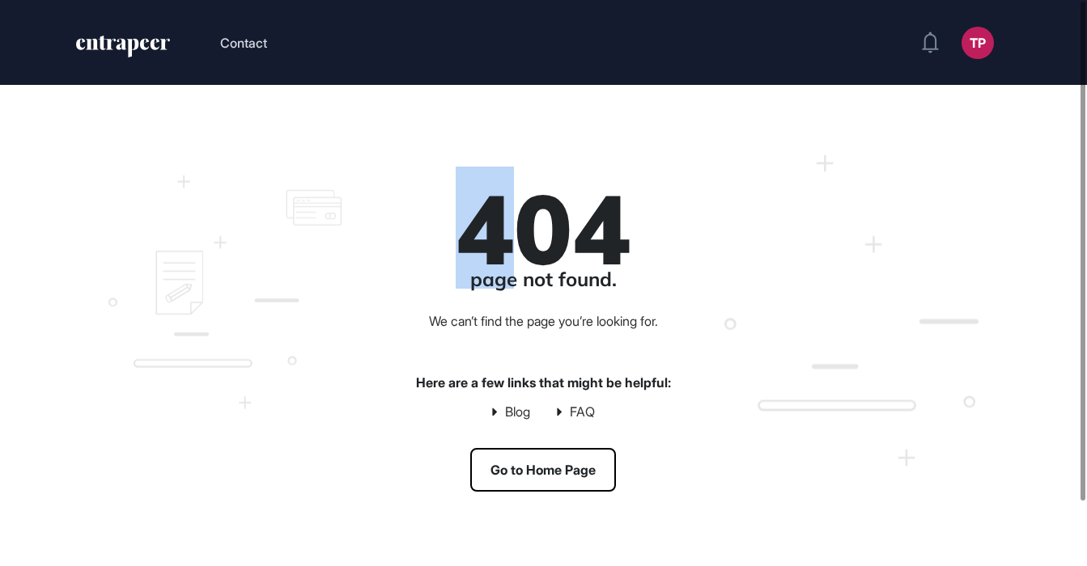
drag, startPoint x: 494, startPoint y: 223, endPoint x: 618, endPoint y: 257, distance: 128.2
click at [618, 257] on div "404" at bounding box center [543, 228] width 175 height 83
